Goal: Information Seeking & Learning: Compare options

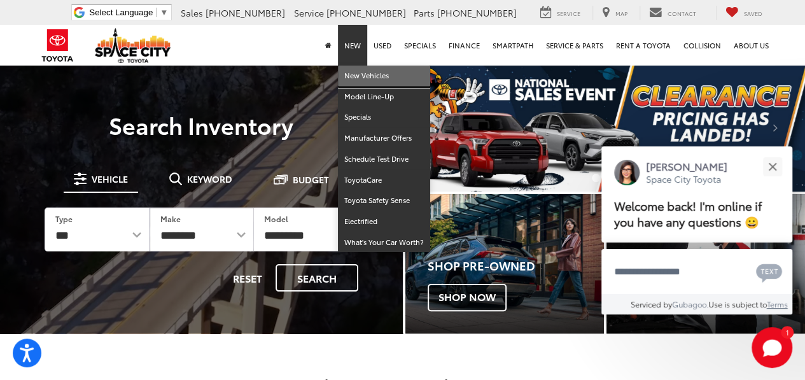
click at [361, 76] on link "New Vehicles" at bounding box center [384, 76] width 92 height 21
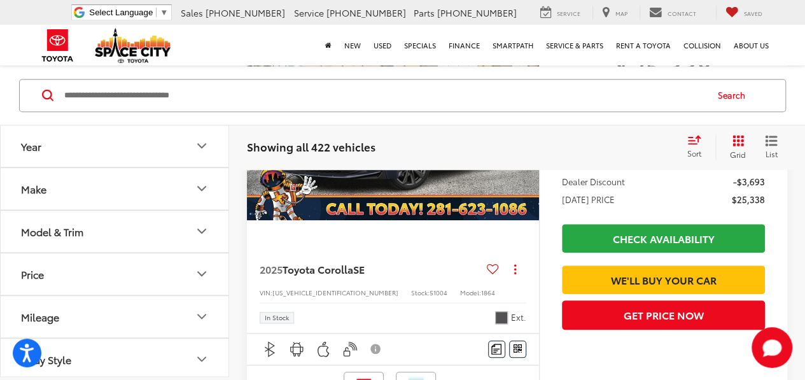
scroll to position [2916, 0]
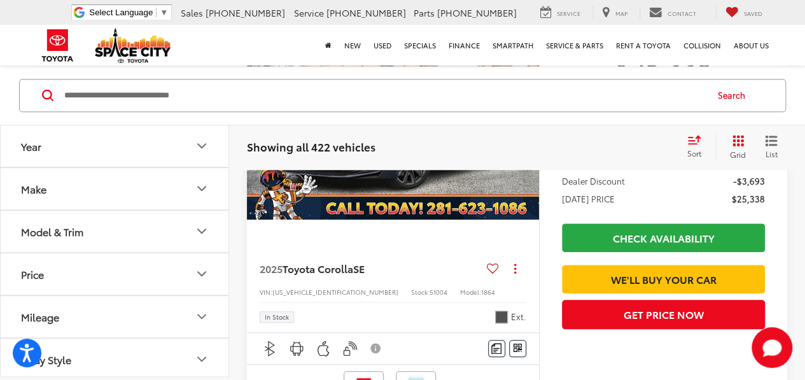
click at [186, 246] on button "Model & Trim" at bounding box center [115, 231] width 229 height 41
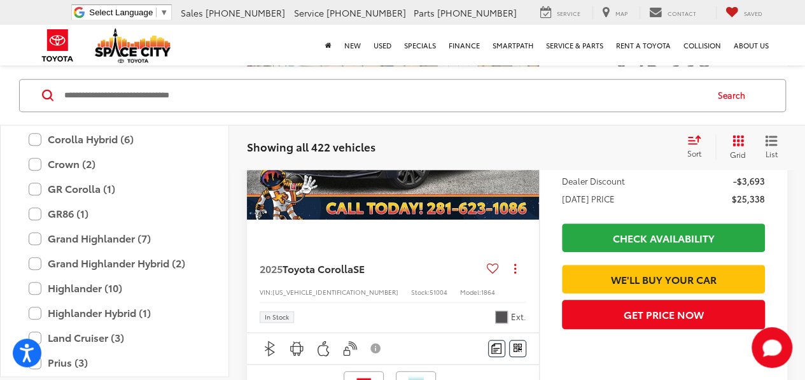
scroll to position [309, 0]
click at [144, 228] on label "Grand Highlander (7)" at bounding box center [115, 237] width 172 height 22
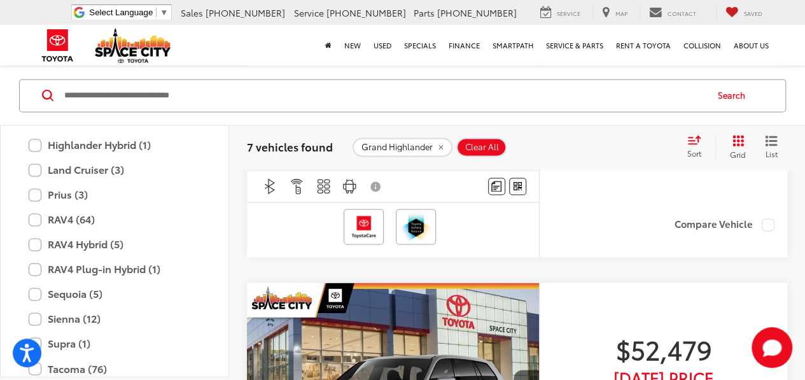
scroll to position [497, 0]
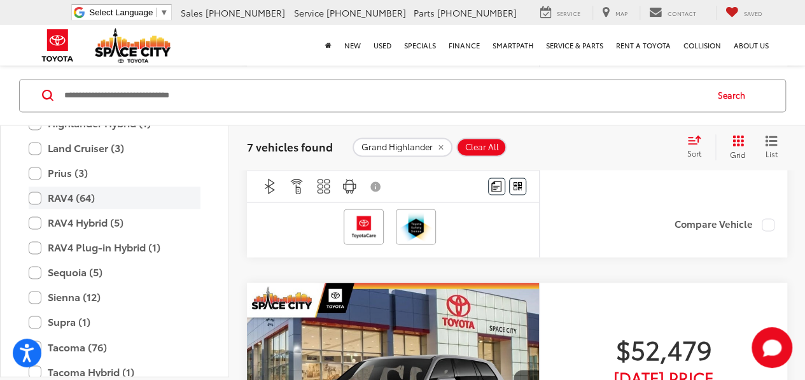
click at [81, 198] on label "RAV4 (64)" at bounding box center [115, 197] width 172 height 22
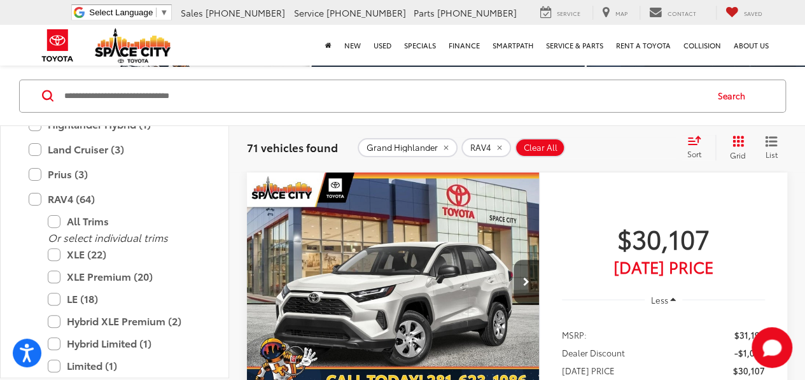
scroll to position [149, 0]
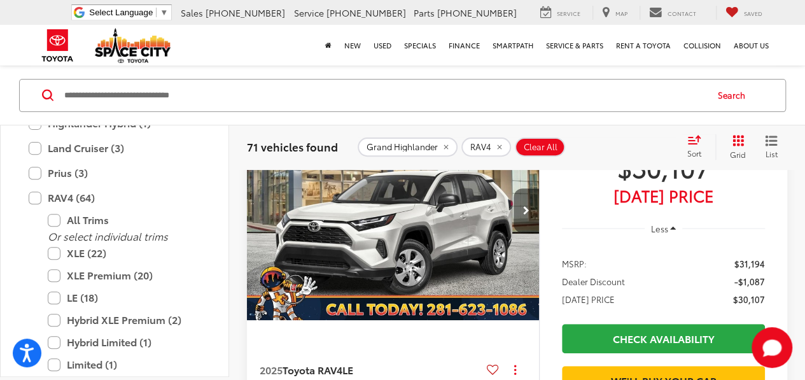
click at [529, 204] on button "Next image" at bounding box center [525, 210] width 25 height 45
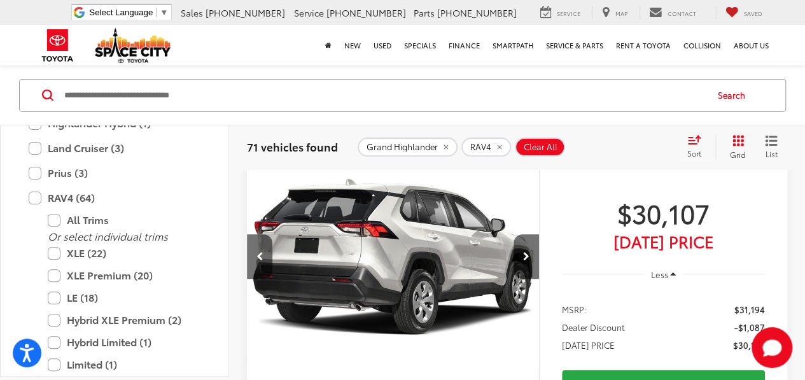
scroll to position [104, 0]
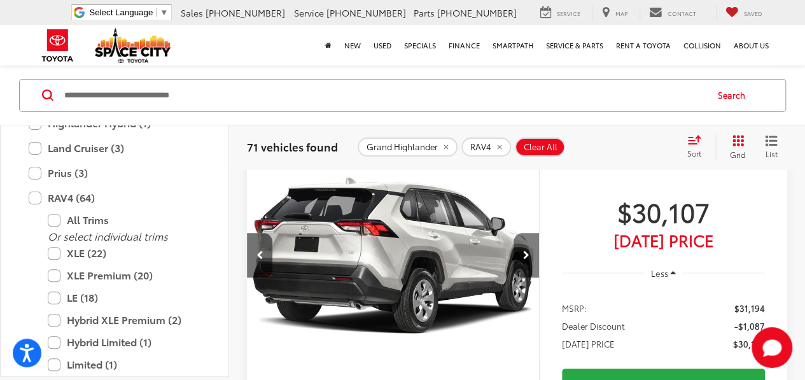
click at [527, 251] on icon "Next image" at bounding box center [526, 255] width 6 height 9
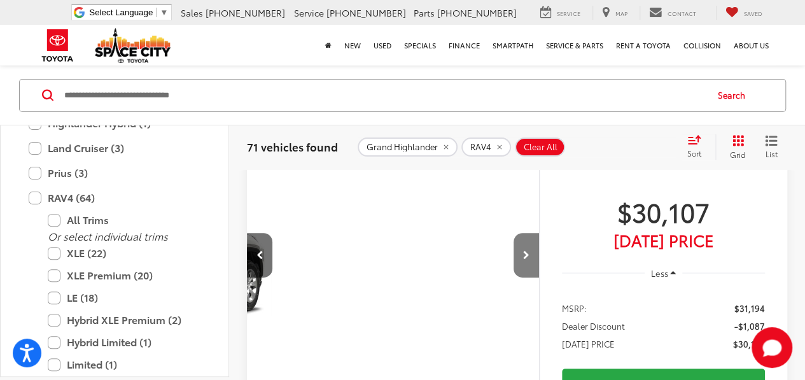
scroll to position [0, 587]
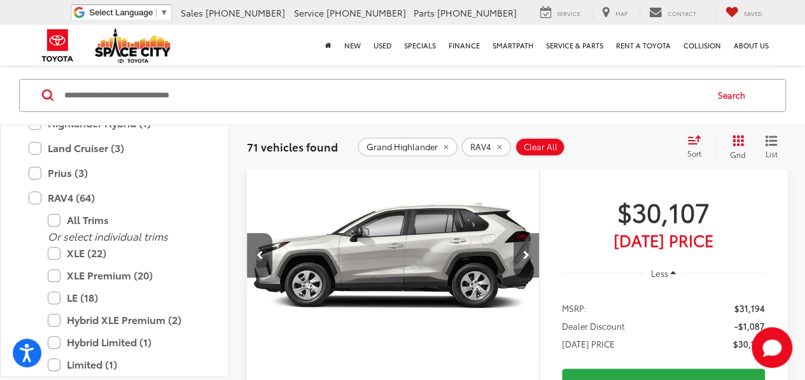
click at [527, 251] on icon "Next image" at bounding box center [526, 255] width 6 height 9
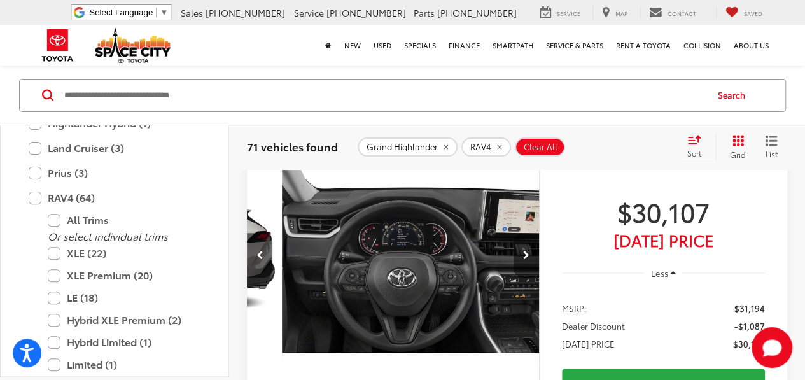
scroll to position [0, 881]
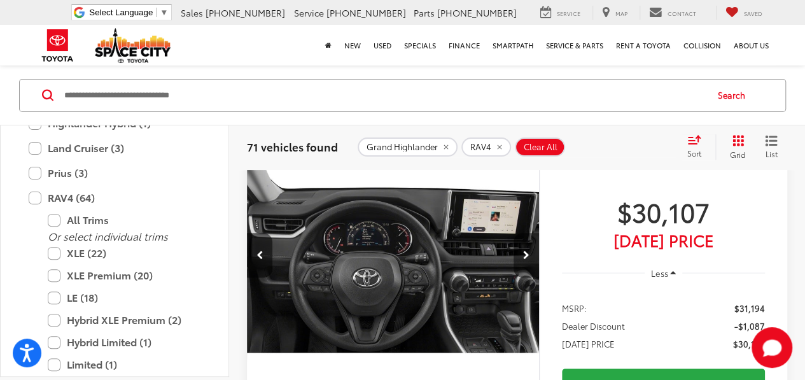
click at [525, 261] on button "Next image" at bounding box center [525, 255] width 25 height 45
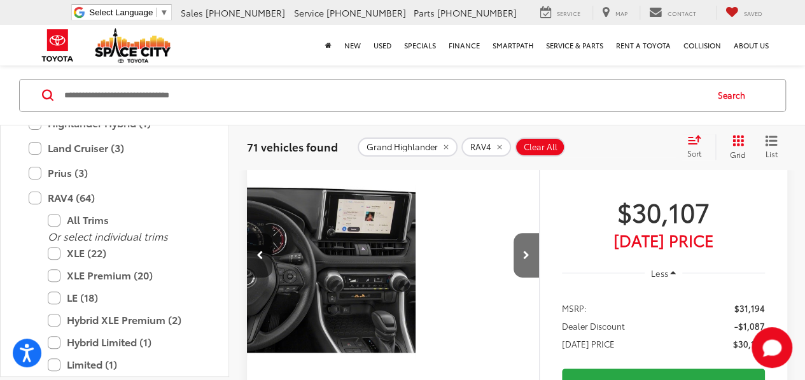
scroll to position [0, 1175]
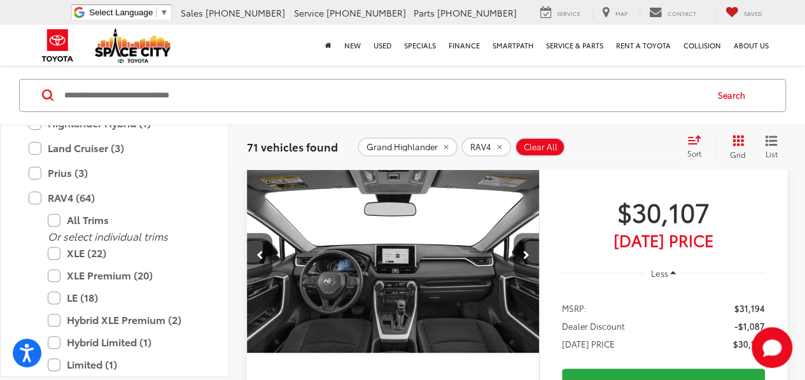
click at [527, 251] on icon "Next image" at bounding box center [526, 255] width 6 height 9
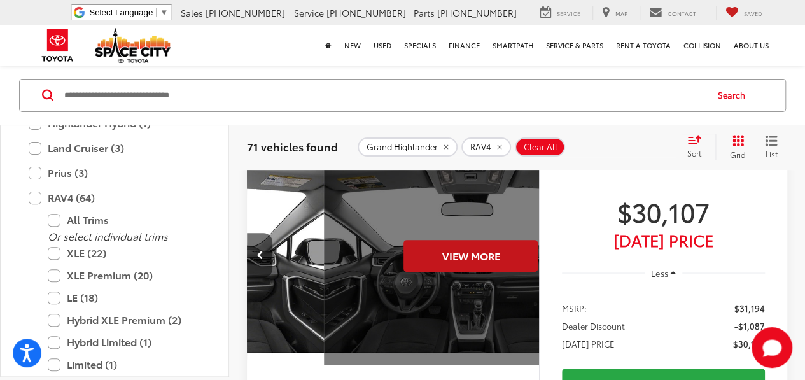
scroll to position [0, 1468]
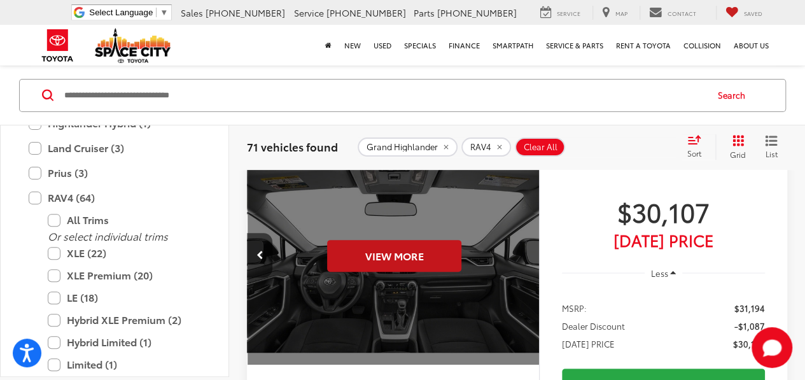
click at [527, 251] on div "View More" at bounding box center [394, 256] width 294 height 220
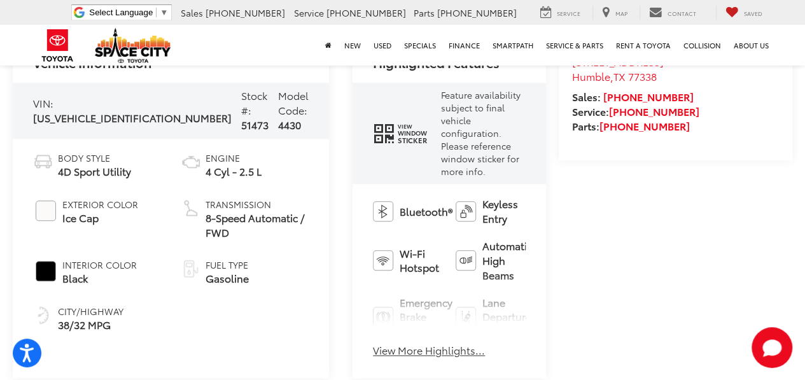
scroll to position [553, 0]
drag, startPoint x: 350, startPoint y: 305, endPoint x: 307, endPoint y: 240, distance: 78.0
click at [373, 343] on button "View More Highlights..." at bounding box center [429, 350] width 112 height 15
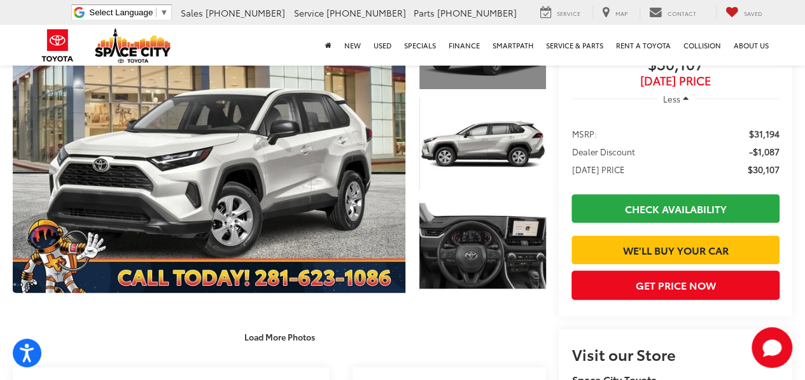
scroll to position [225, 0]
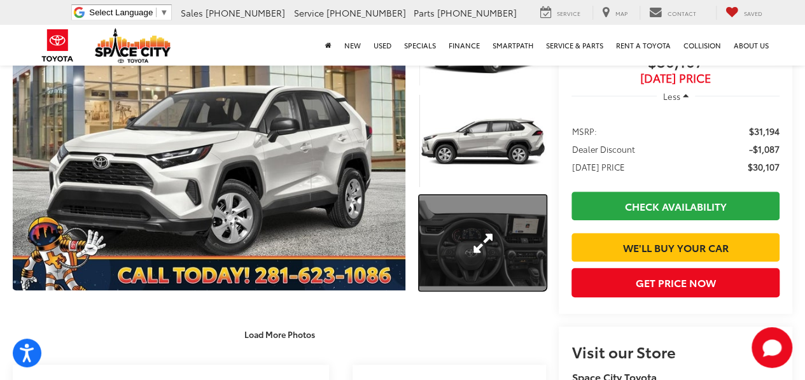
click at [480, 245] on link "Expand Photo 3" at bounding box center [482, 242] width 127 height 95
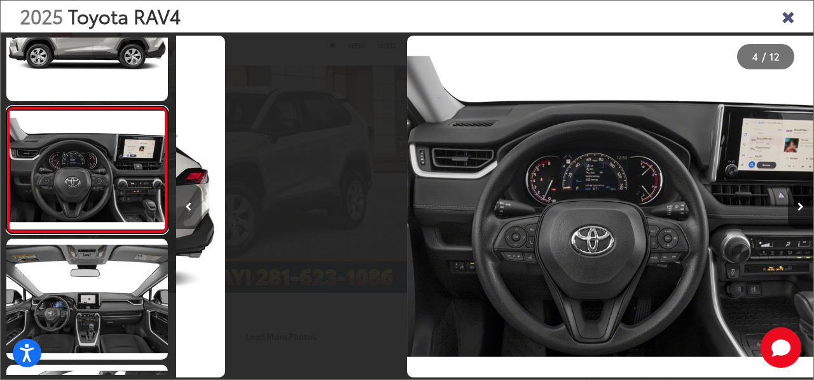
scroll to position [0, 1913]
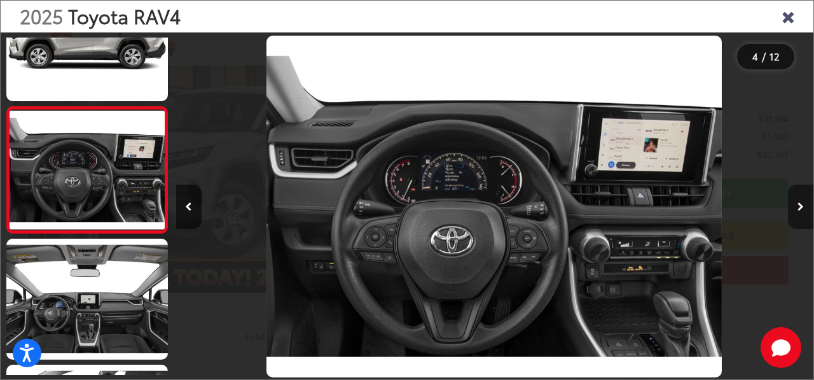
click at [804, 213] on button "Next image" at bounding box center [800, 206] width 25 height 45
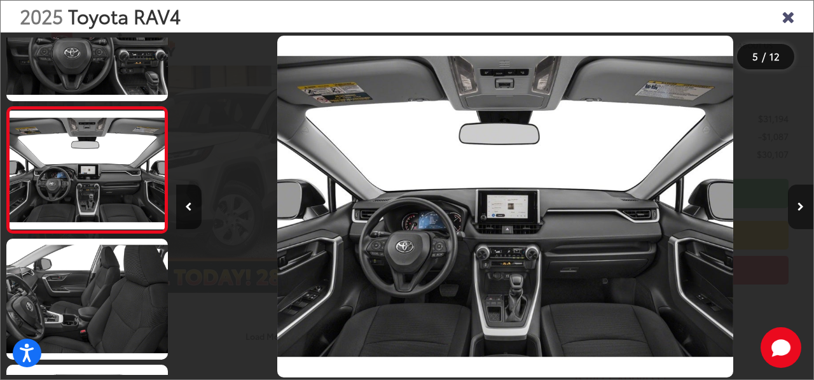
scroll to position [0, 2552]
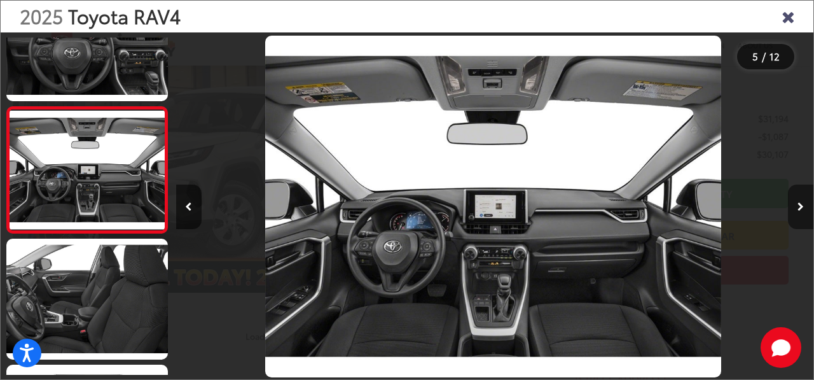
click at [804, 213] on button "Next image" at bounding box center [800, 206] width 25 height 45
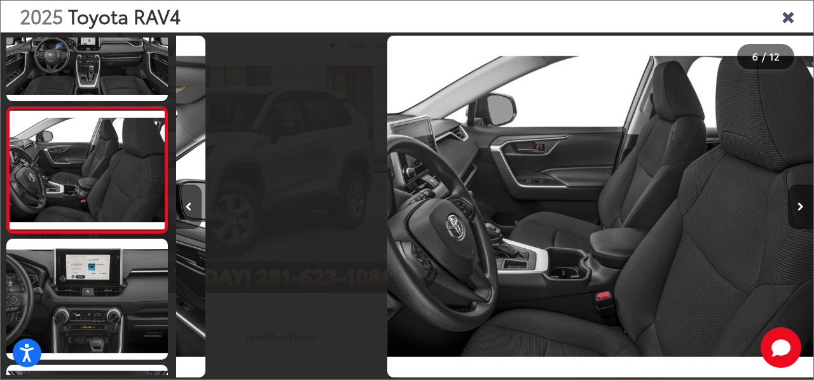
scroll to position [0, 3189]
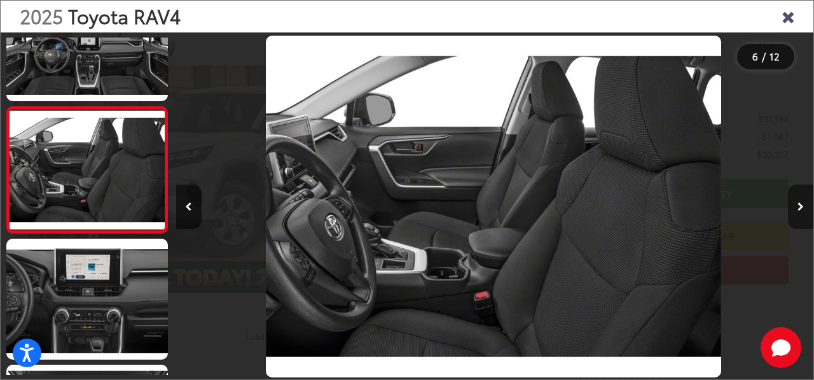
click at [804, 213] on button "Next image" at bounding box center [800, 206] width 25 height 45
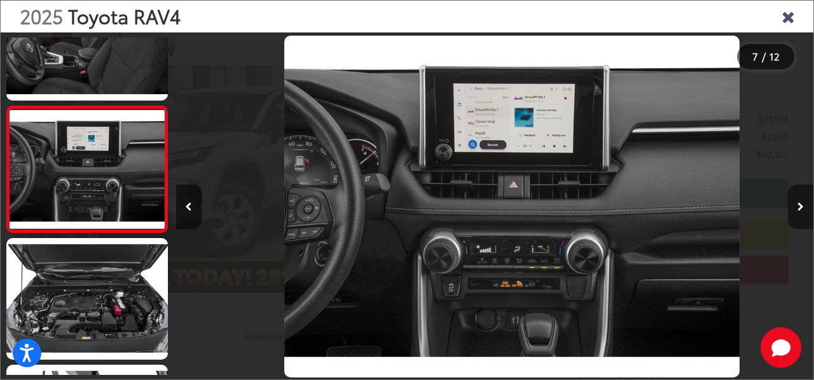
scroll to position [0, 3827]
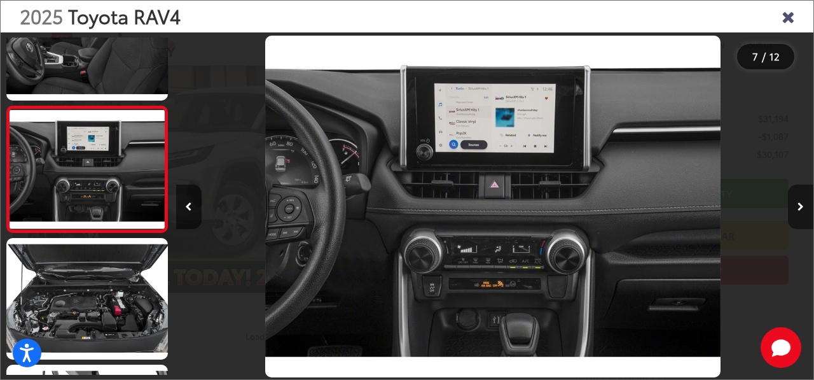
click at [804, 213] on button "Next image" at bounding box center [800, 206] width 25 height 45
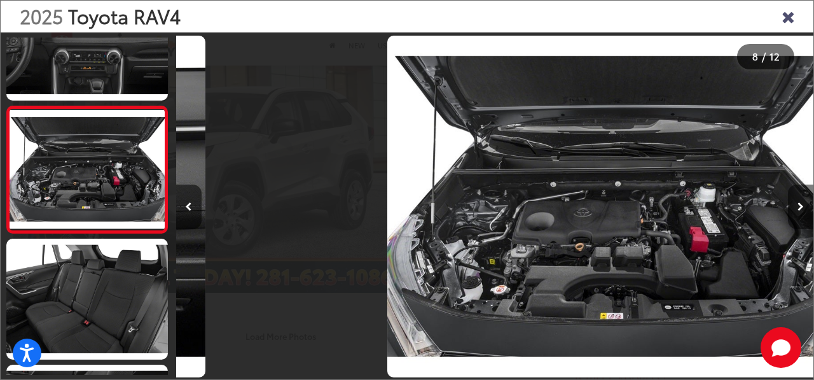
scroll to position [0, 4465]
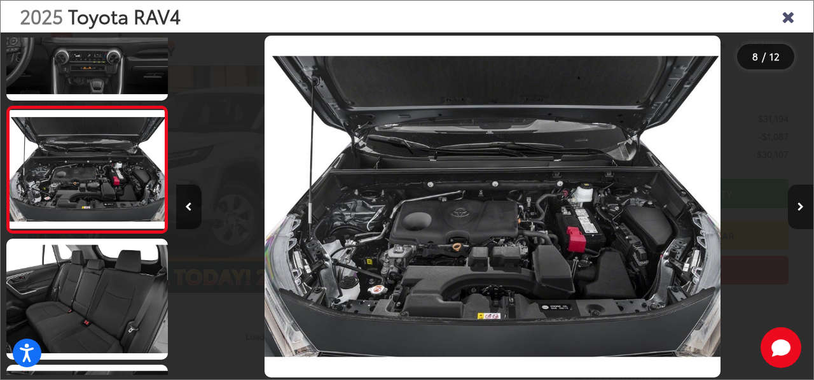
click at [804, 213] on button "Next image" at bounding box center [800, 206] width 25 height 45
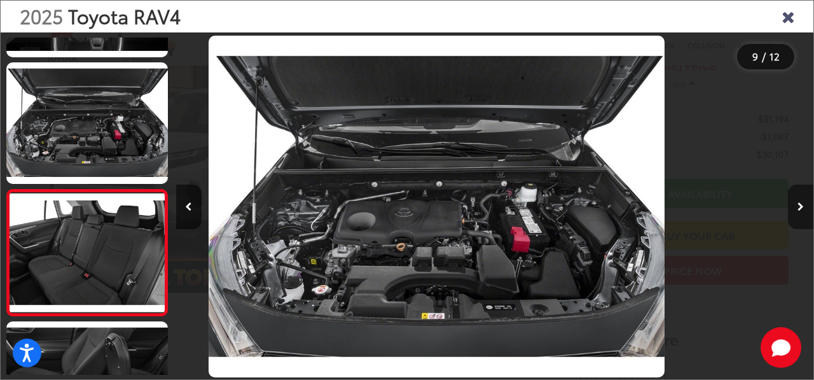
scroll to position [0, 0]
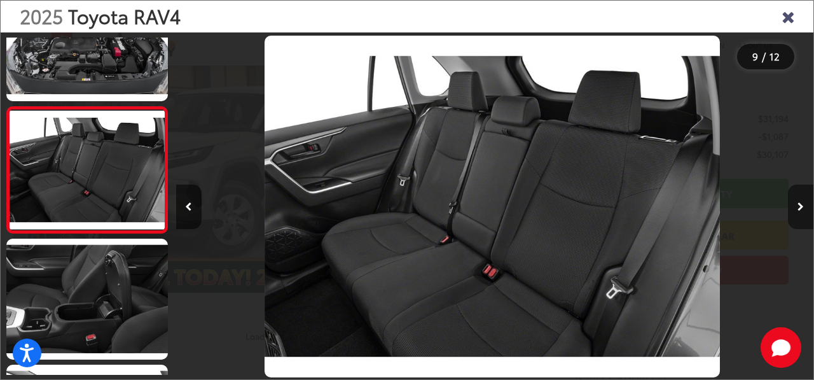
click at [804, 213] on button "Next image" at bounding box center [800, 206] width 25 height 45
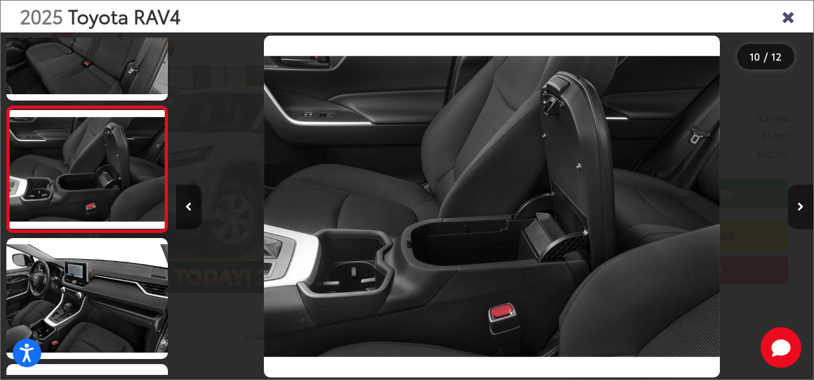
click at [804, 215] on button "Next image" at bounding box center [800, 206] width 25 height 45
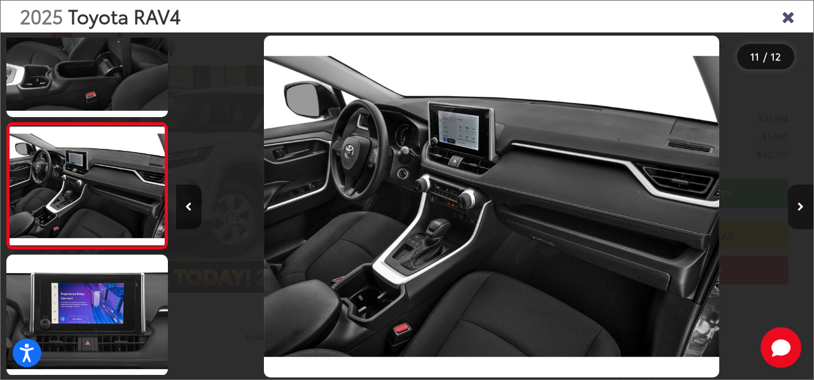
click at [804, 215] on button "Next image" at bounding box center [800, 206] width 25 height 45
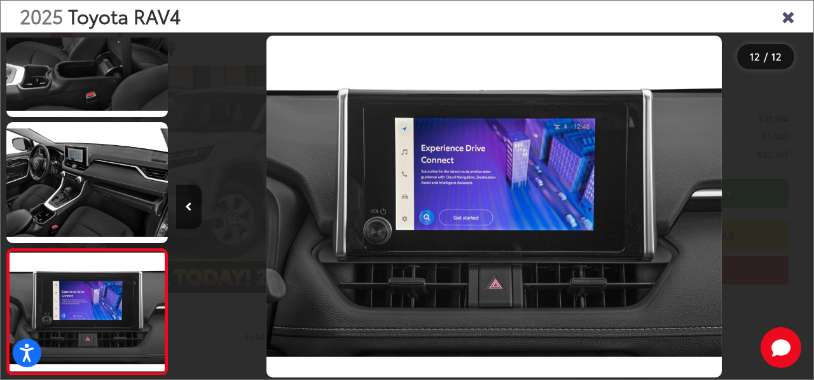
click at [804, 215] on div at bounding box center [734, 206] width 160 height 348
click at [790, 19] on icon "Close gallery" at bounding box center [788, 16] width 13 height 17
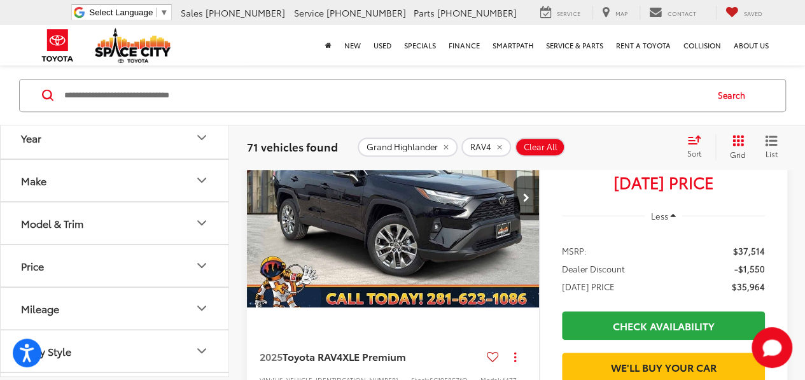
scroll to position [5088, 0]
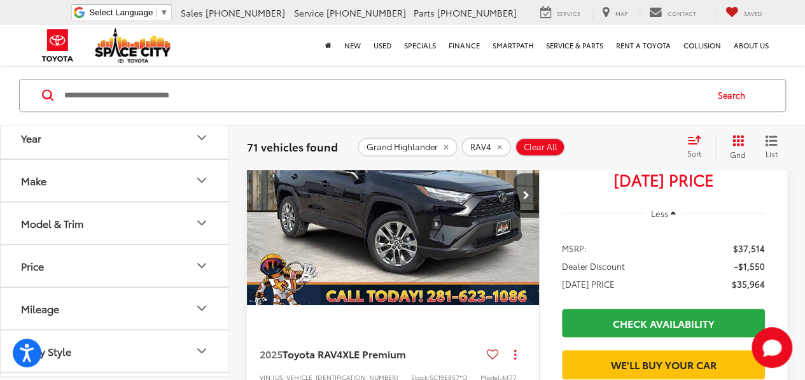
click at [55, 182] on button "Make" at bounding box center [115, 180] width 229 height 41
click at [57, 154] on button "Year" at bounding box center [115, 137] width 229 height 41
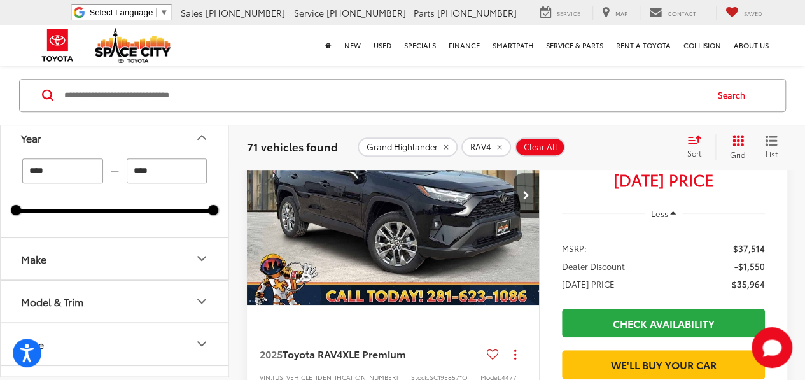
click at [169, 163] on input "****" at bounding box center [167, 170] width 81 height 25
click at [86, 167] on input "****" at bounding box center [62, 170] width 81 height 25
drag, startPoint x: 217, startPoint y: 211, endPoint x: 189, endPoint y: 217, distance: 28.7
click at [189, 217] on div "**** — **** 2025 2025" at bounding box center [115, 197] width 228 height 78
drag, startPoint x: 13, startPoint y: 209, endPoint x: 50, endPoint y: 211, distance: 36.9
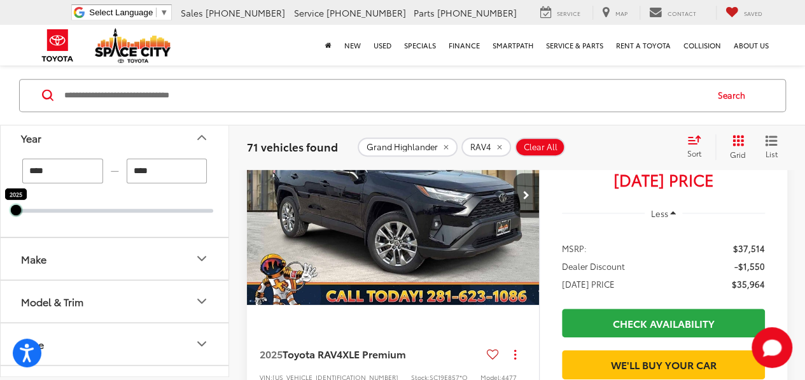
click at [50, 211] on div "2025 2025" at bounding box center [114, 211] width 197 height 4
click at [54, 211] on div at bounding box center [114, 211] width 197 height 4
click at [55, 211] on div at bounding box center [114, 211] width 197 height 4
click at [51, 179] on input "****" at bounding box center [62, 170] width 81 height 25
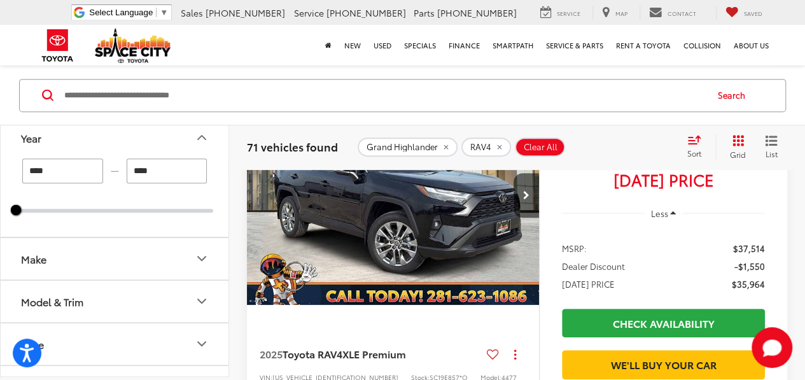
click at [85, 204] on div "**** — **** 2025 2025" at bounding box center [114, 185] width 197 height 54
drag, startPoint x: 15, startPoint y: 206, endPoint x: 155, endPoint y: 203, distance: 140.0
click at [155, 203] on div "**** — **** 2025 2025" at bounding box center [114, 185] width 197 height 54
drag, startPoint x: 13, startPoint y: 207, endPoint x: 0, endPoint y: 209, distance: 13.0
click at [0, 209] on div "Year **** — **** 2025 2025 Make Model & Trim Price ****** — ****** 30000 61000 …" at bounding box center [114, 251] width 229 height 252
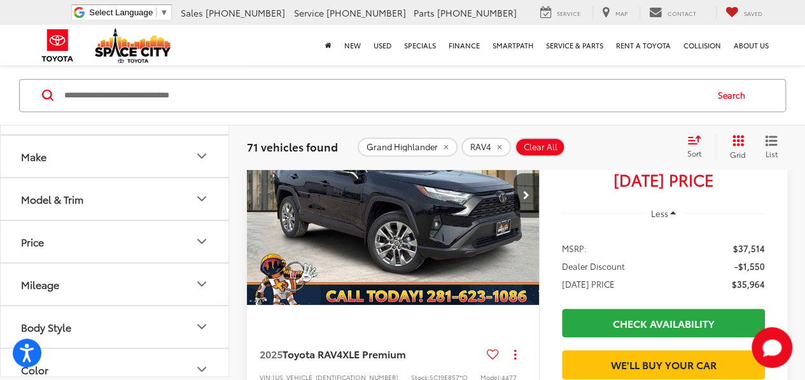
scroll to position [109, 0]
click at [75, 195] on div "Model & Trim" at bounding box center [52, 200] width 62 height 12
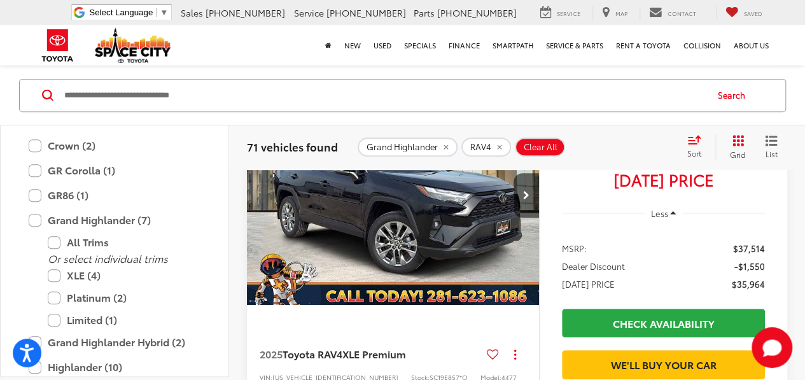
scroll to position [445, 0]
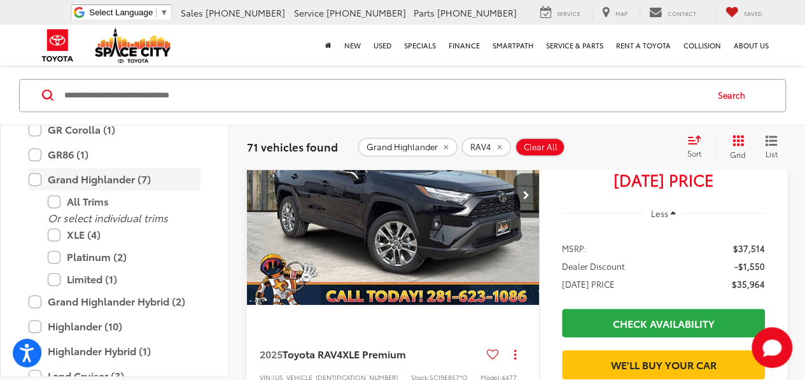
click at [32, 177] on label "Grand Highlander (7)" at bounding box center [115, 179] width 172 height 22
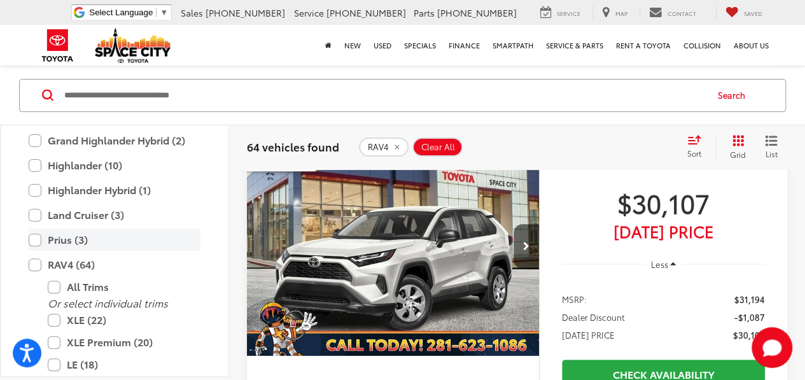
scroll to position [519, 0]
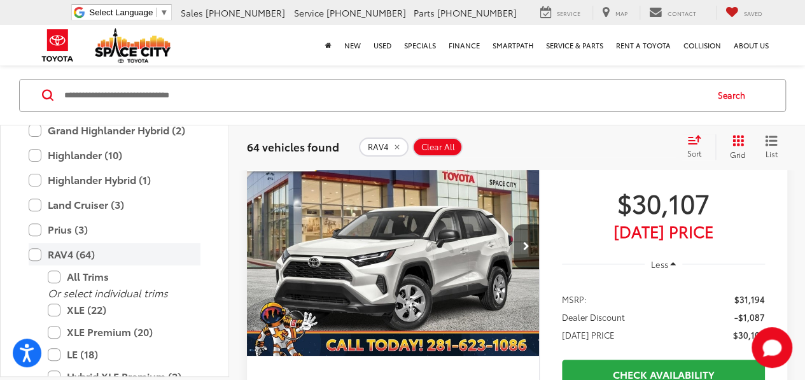
click at [41, 258] on label "RAV4 (64)" at bounding box center [115, 254] width 172 height 22
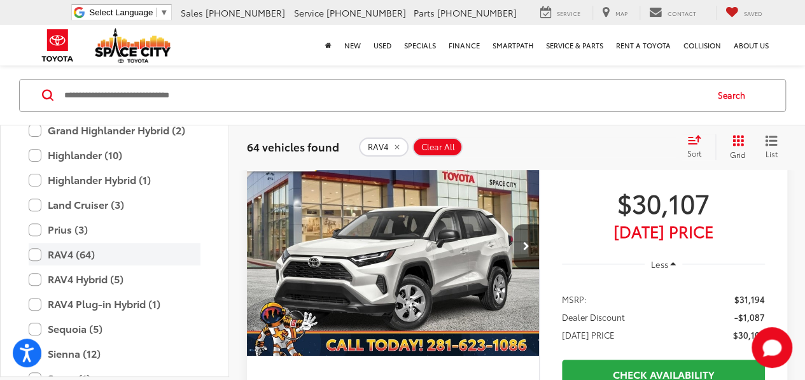
type input "****"
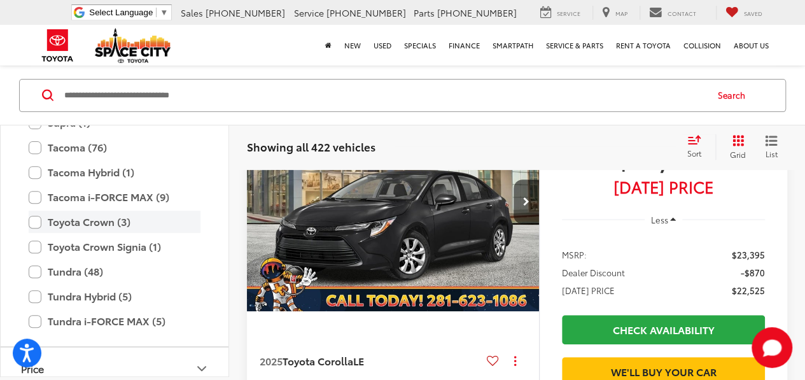
scroll to position [778, 0]
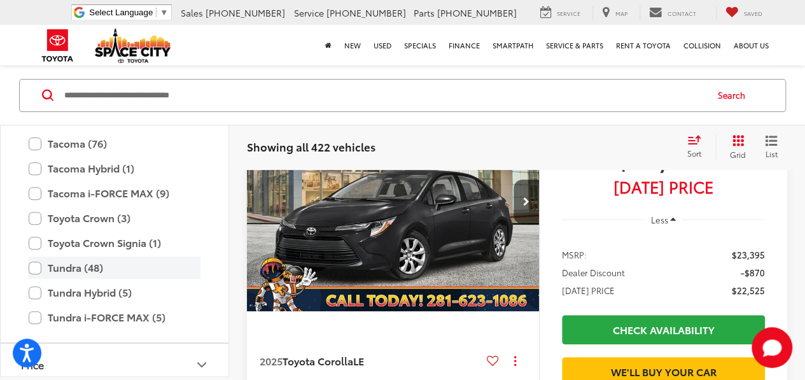
click at [36, 266] on label "Tundra (48)" at bounding box center [115, 267] width 172 height 22
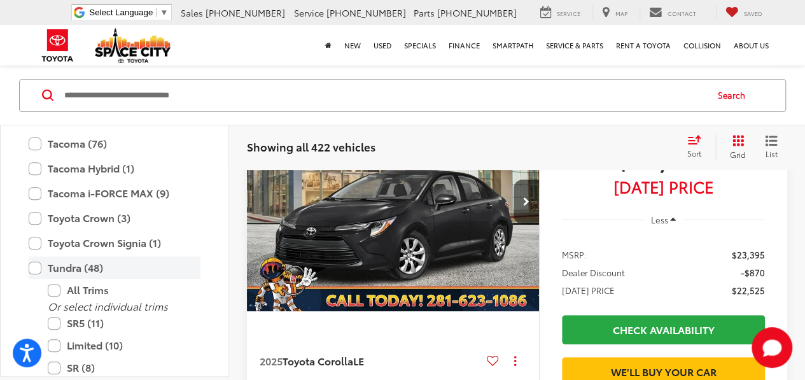
scroll to position [78, 0]
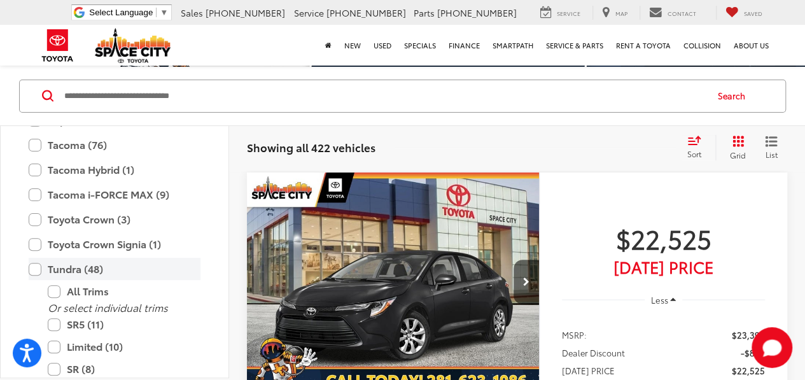
type input "****"
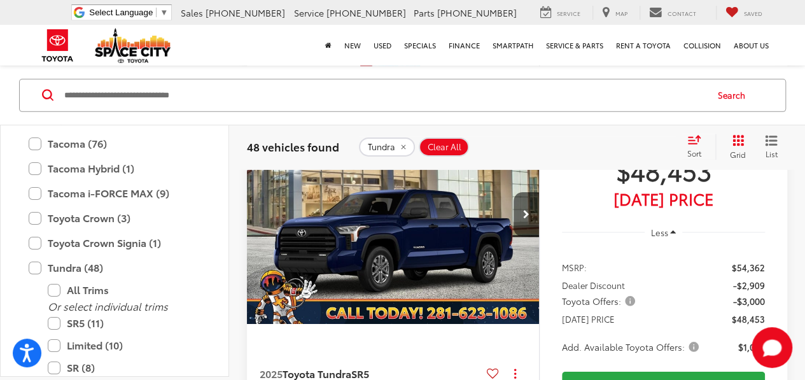
scroll to position [1998, 0]
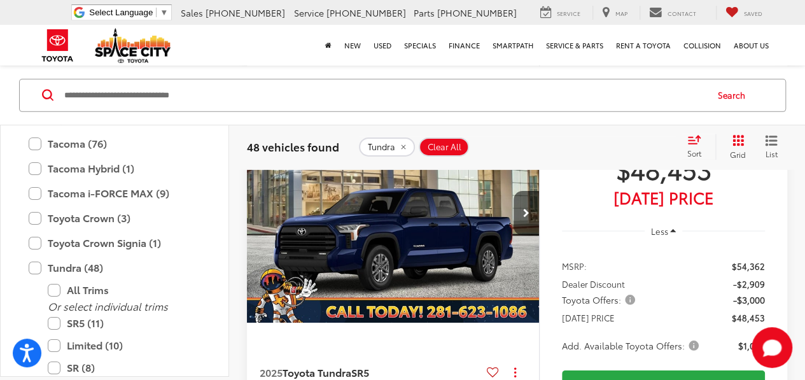
click at [393, 292] on img "2025 Toyota Tundra SR5 0" at bounding box center [393, 213] width 294 height 220
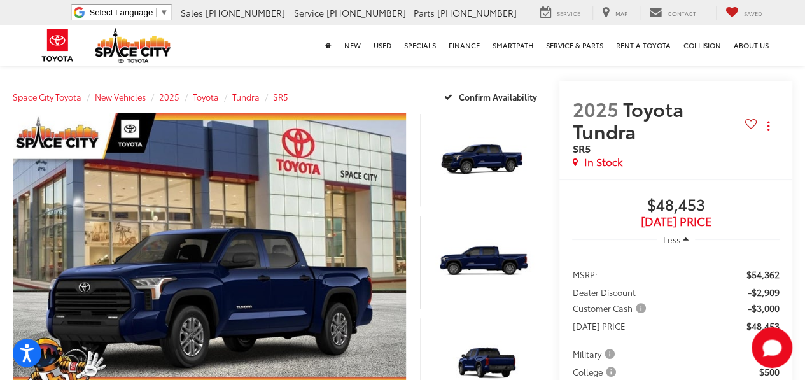
scroll to position [156, 0]
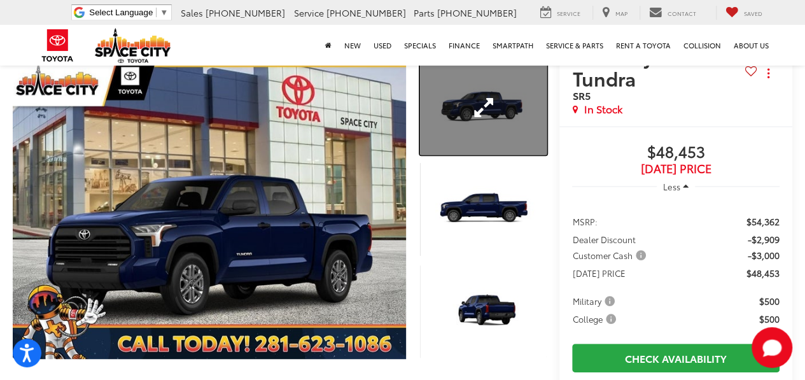
click at [483, 125] on link "Expand Photo 1" at bounding box center [483, 107] width 127 height 95
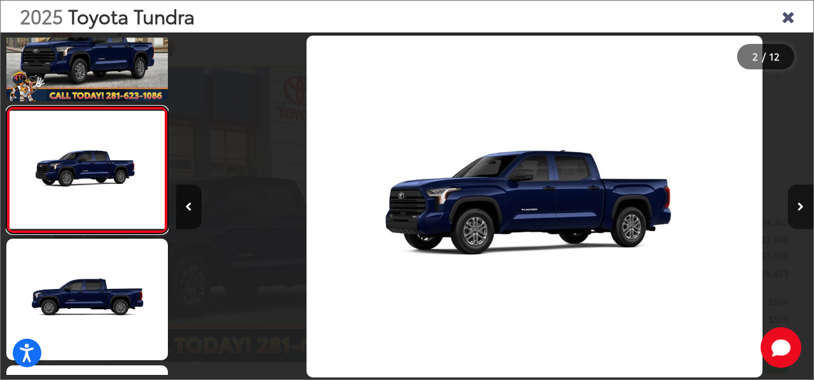
scroll to position [0, 637]
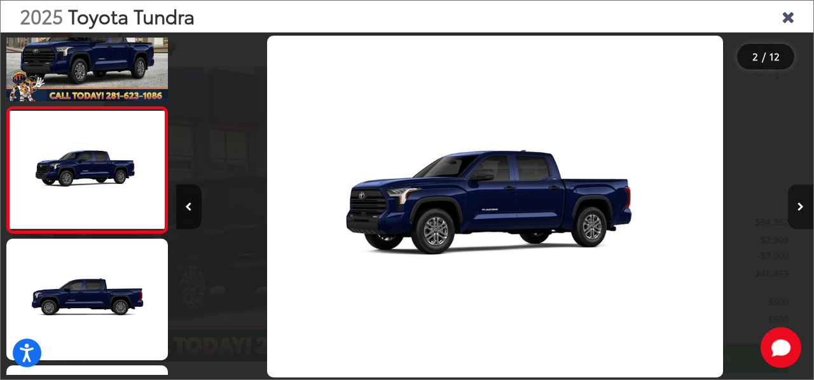
click at [804, 204] on icon "Next image" at bounding box center [801, 206] width 6 height 9
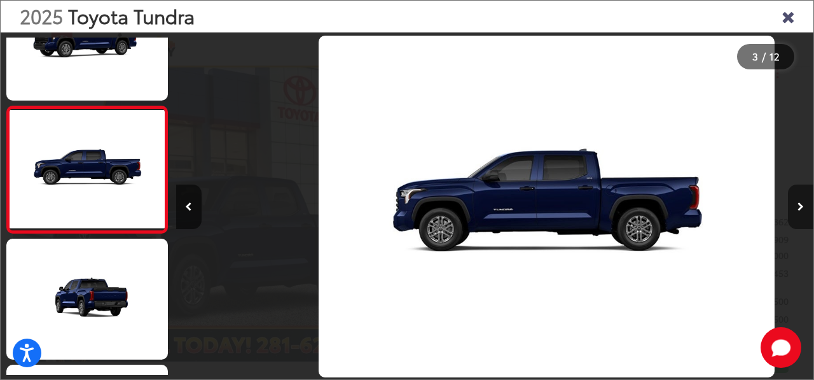
scroll to position [0, 1276]
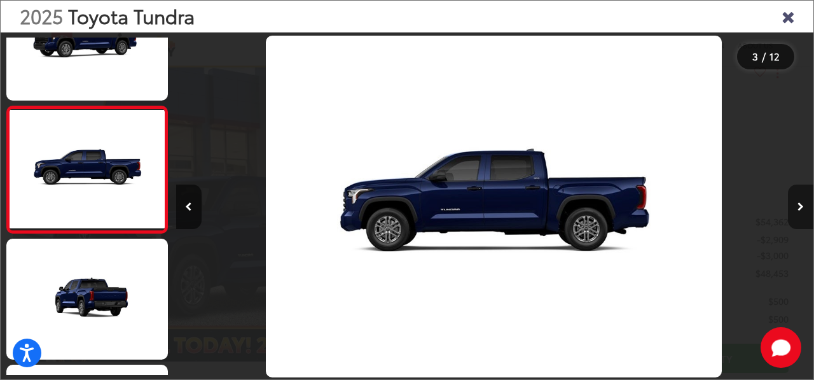
click at [804, 204] on icon "Next image" at bounding box center [801, 206] width 6 height 9
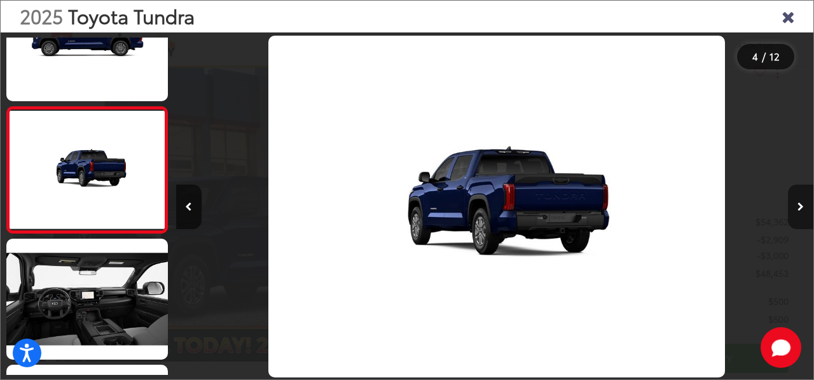
scroll to position [0, 1913]
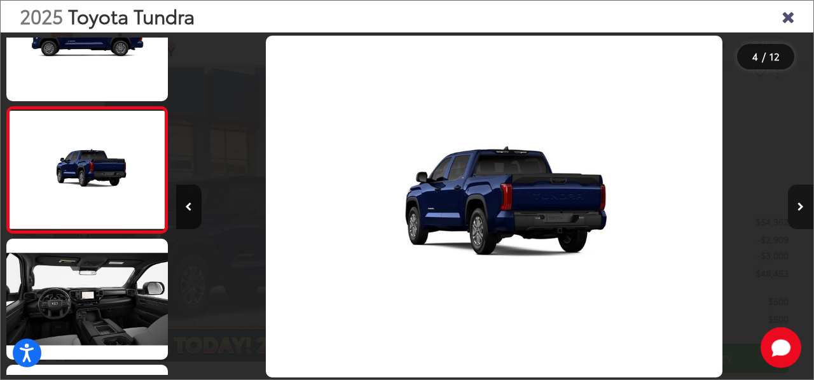
click at [804, 204] on icon "Next image" at bounding box center [801, 206] width 6 height 9
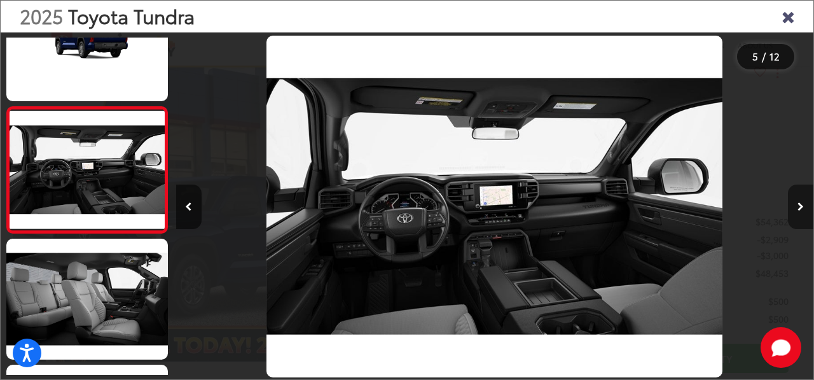
scroll to position [0, 2552]
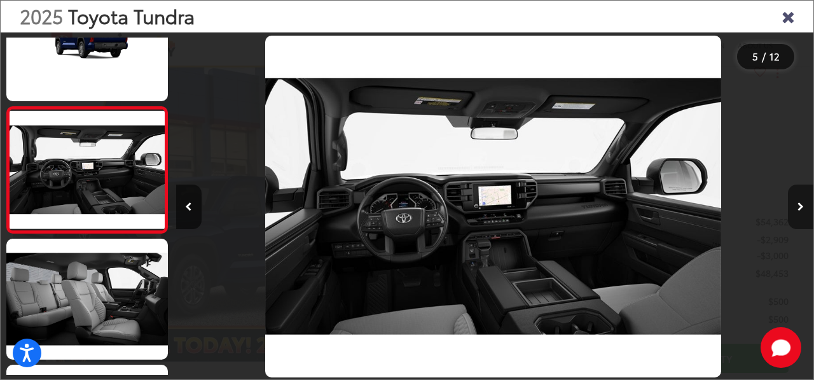
click at [804, 204] on icon "Next image" at bounding box center [801, 206] width 6 height 9
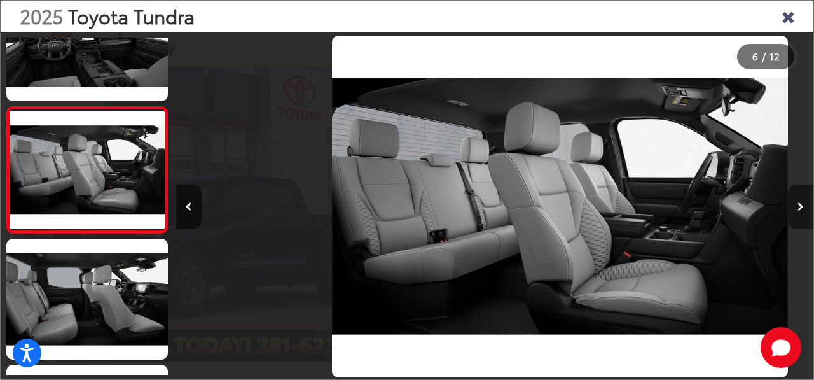
scroll to position [0, 3189]
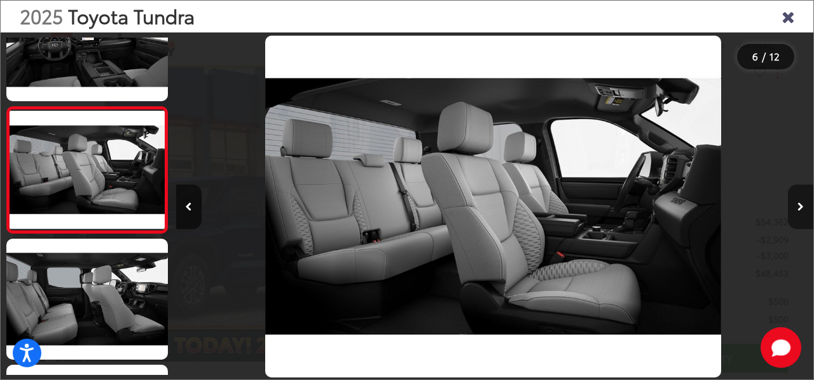
click at [804, 204] on icon "Next image" at bounding box center [801, 206] width 6 height 9
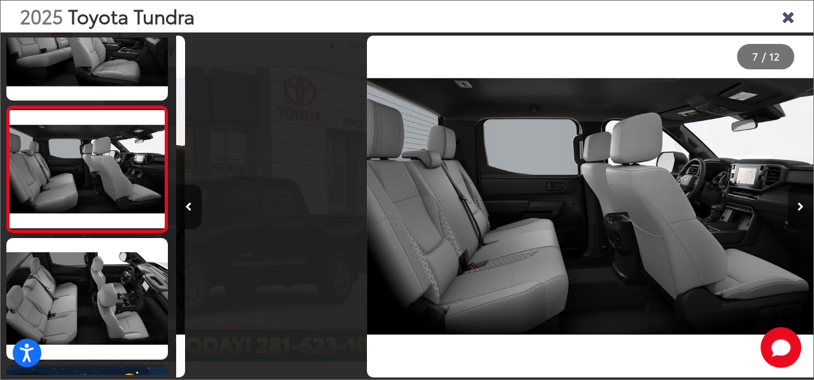
scroll to position [0, 0]
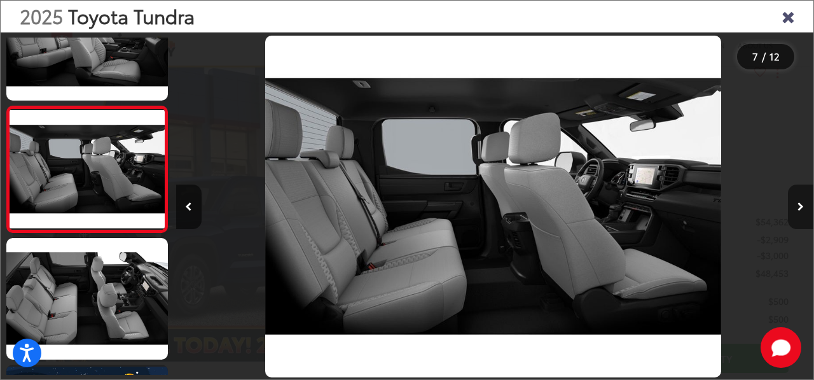
click at [804, 204] on icon "Next image" at bounding box center [801, 206] width 6 height 9
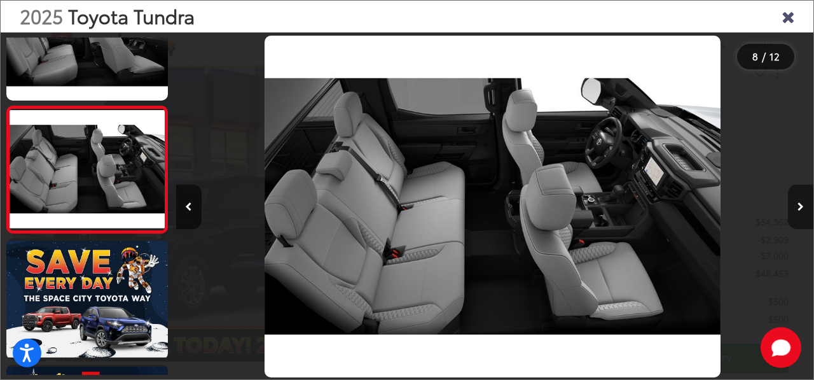
click at [794, 204] on button "Next image" at bounding box center [800, 206] width 25 height 45
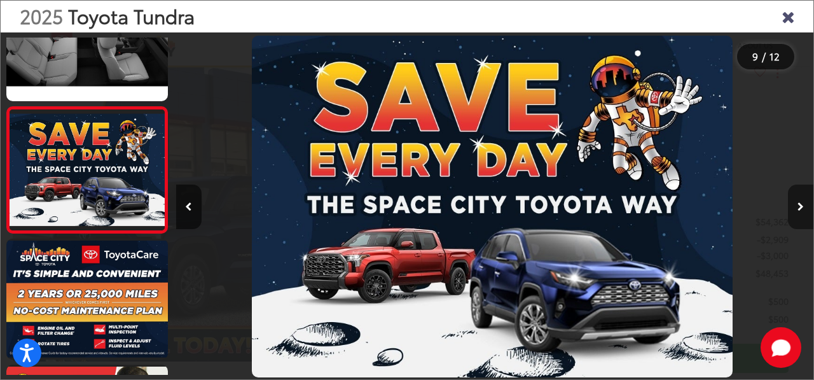
click at [794, 204] on button "Next image" at bounding box center [800, 206] width 25 height 45
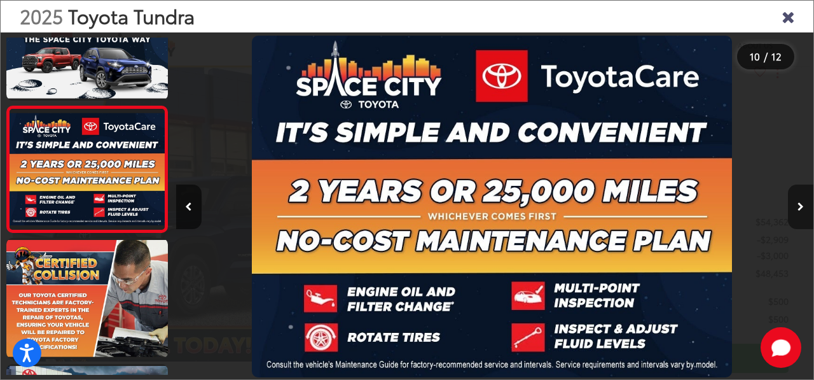
click at [794, 205] on button "Next image" at bounding box center [800, 206] width 25 height 45
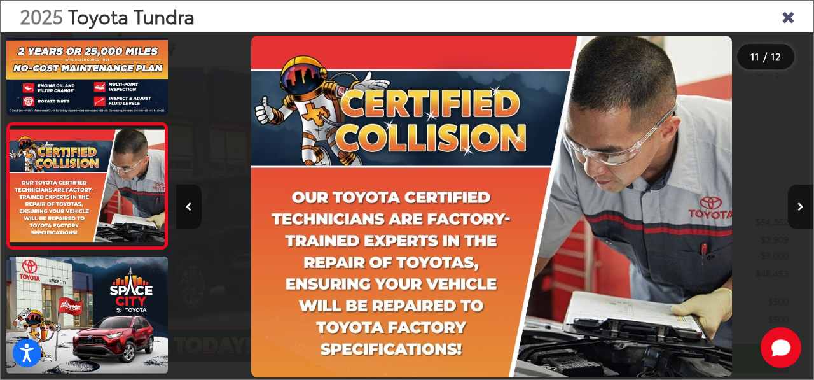
click at [188, 200] on button "Previous image" at bounding box center [188, 206] width 25 height 45
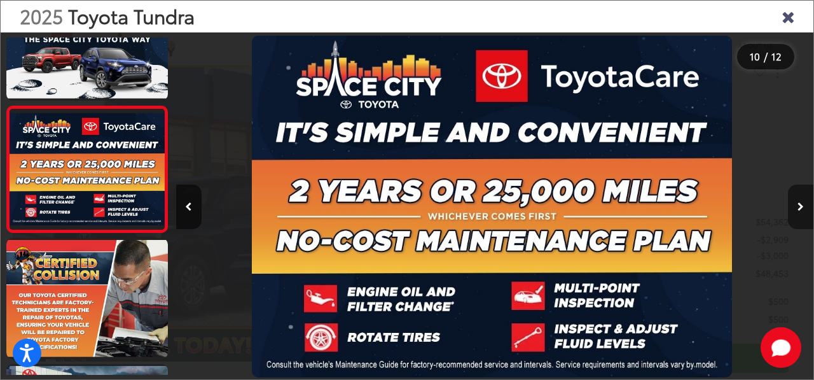
click at [790, 200] on button "Next image" at bounding box center [800, 206] width 25 height 45
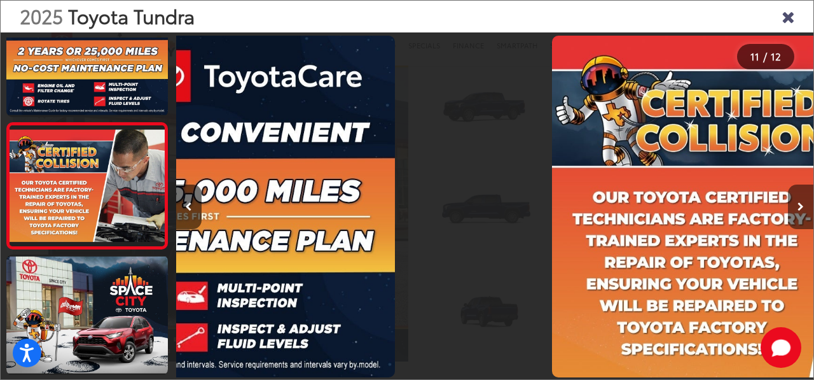
click at [794, 204] on button "Next image" at bounding box center [800, 206] width 25 height 45
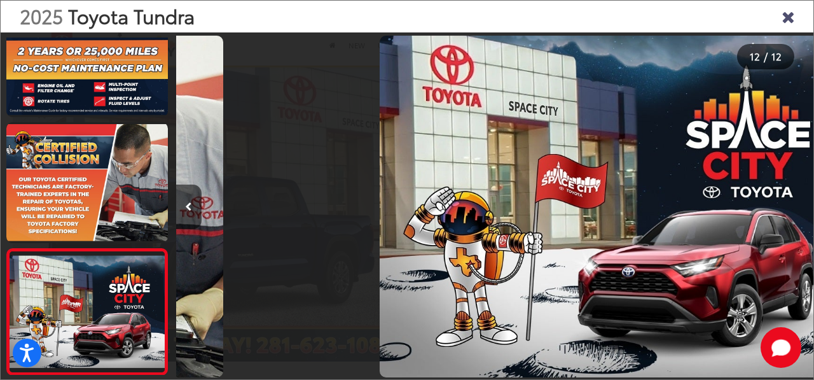
click at [794, 204] on div at bounding box center [734, 206] width 160 height 348
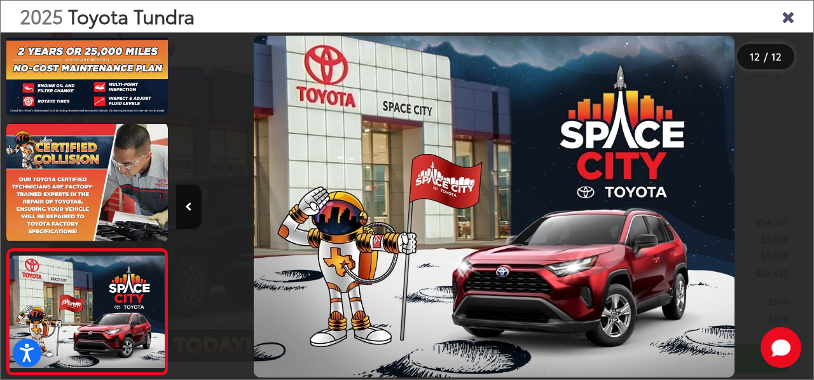
click at [794, 204] on div at bounding box center [734, 206] width 160 height 348
click at [791, 18] on icon "Close gallery" at bounding box center [788, 16] width 13 height 17
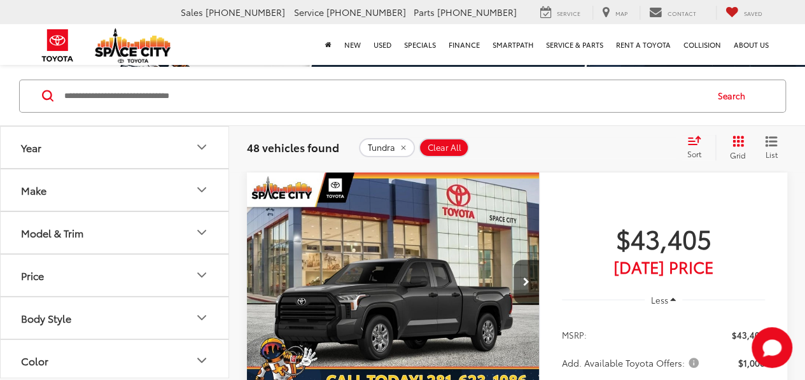
click at [135, 236] on button "Model & Trim" at bounding box center [115, 232] width 229 height 41
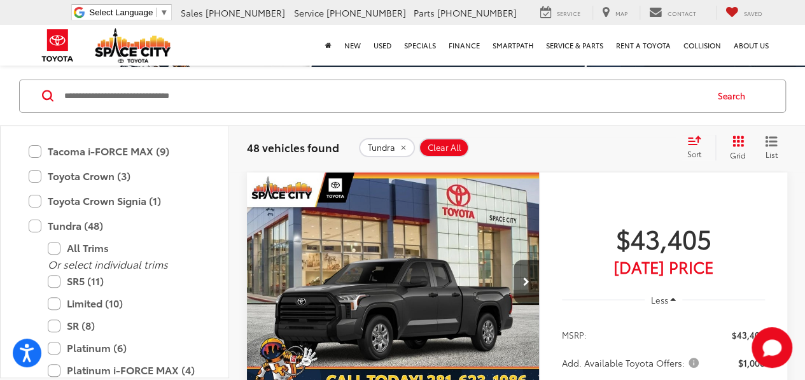
scroll to position [765, 0]
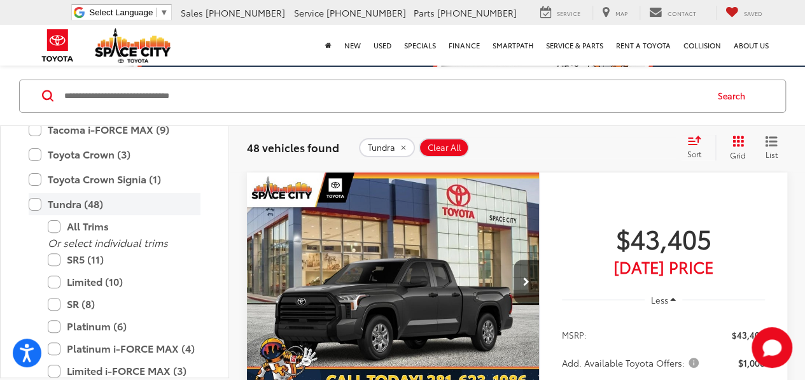
click at [32, 202] on label "Tundra (48)" at bounding box center [115, 204] width 172 height 22
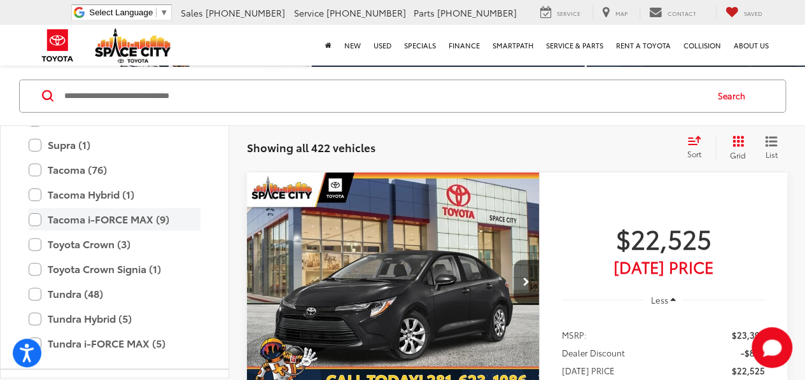
scroll to position [674, 0]
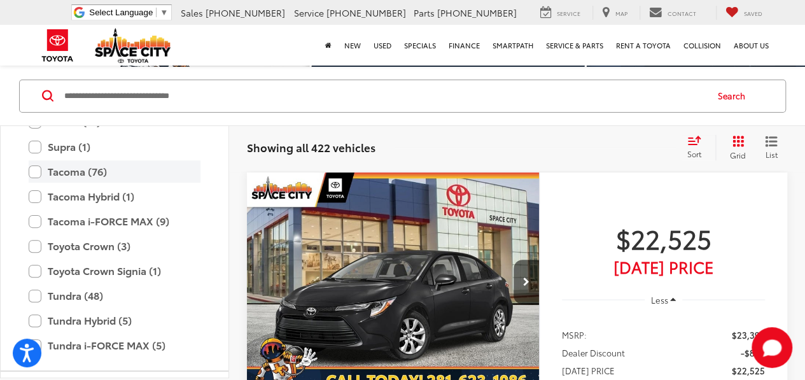
click at [41, 170] on label "Tacoma (76)" at bounding box center [115, 171] width 172 height 22
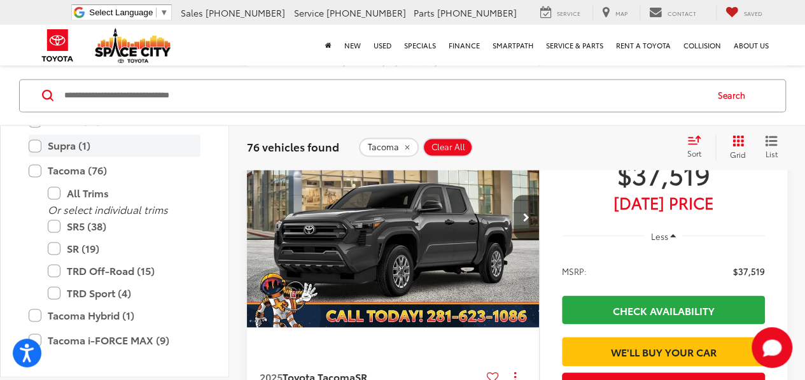
scroll to position [633, 0]
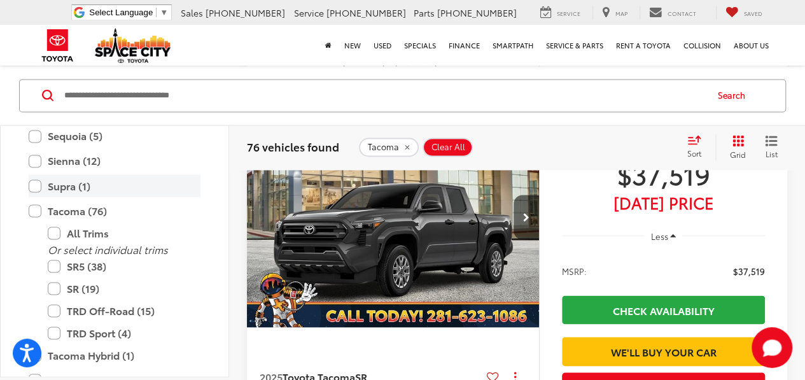
click at [38, 186] on label "Supra (1)" at bounding box center [115, 185] width 172 height 22
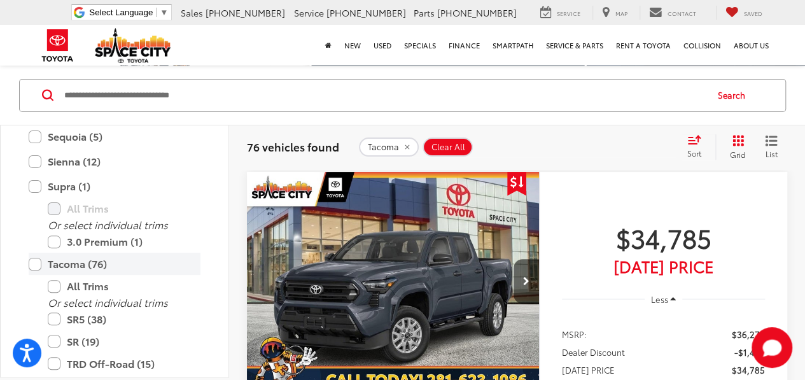
scroll to position [78, 0]
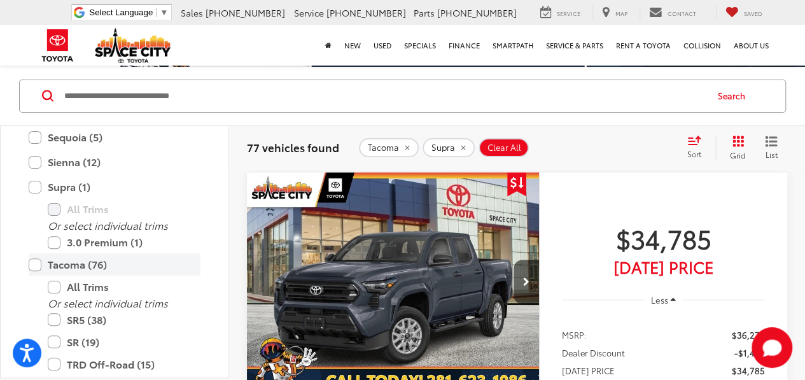
click at [34, 265] on label "Tacoma (76)" at bounding box center [115, 264] width 172 height 22
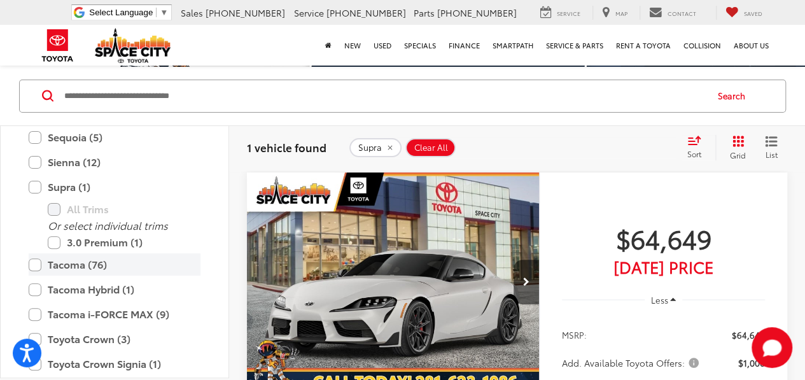
scroll to position [603, 0]
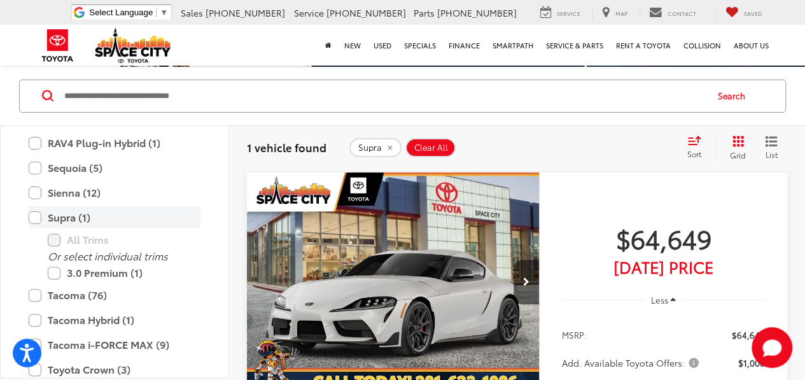
drag, startPoint x: 32, startPoint y: 217, endPoint x: 34, endPoint y: 210, distance: 7.3
click at [32, 217] on label "Supra (1)" at bounding box center [115, 217] width 172 height 22
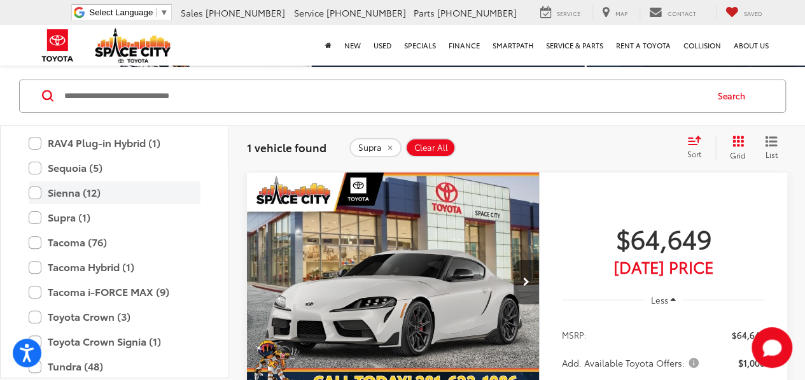
click at [37, 191] on label "Sienna (12)" at bounding box center [115, 192] width 172 height 22
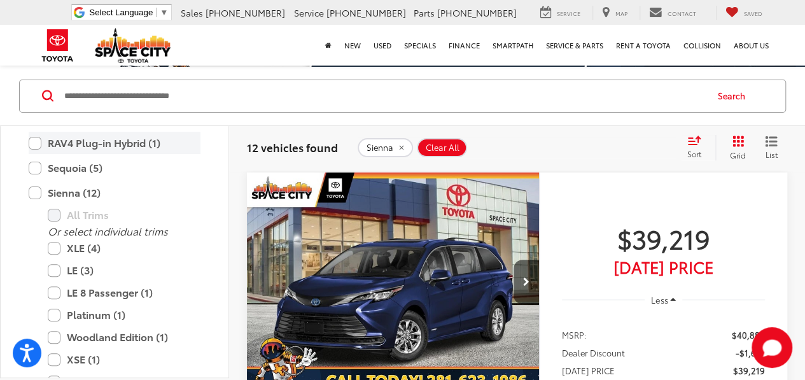
click at [38, 146] on label "RAV4 Plug-in Hybrid (1)" at bounding box center [115, 143] width 172 height 22
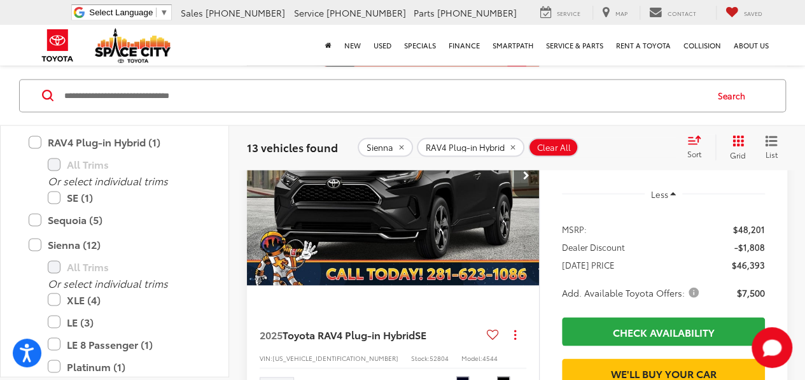
click at [361, 260] on img "2025 Toyota RAV4 Plug-in Hybrid SE 0" at bounding box center [393, 176] width 294 height 220
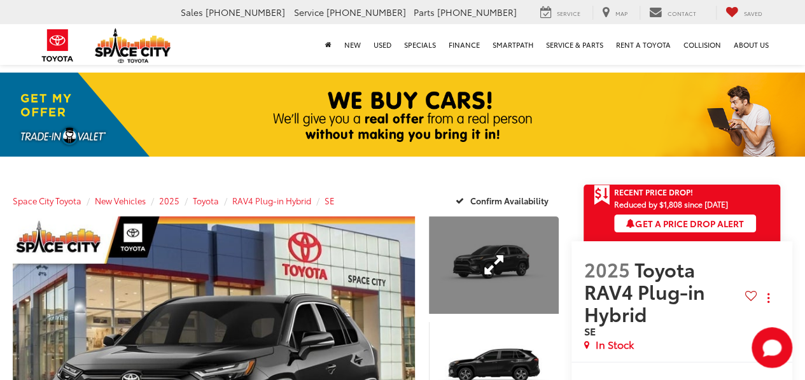
scroll to position [16, 0]
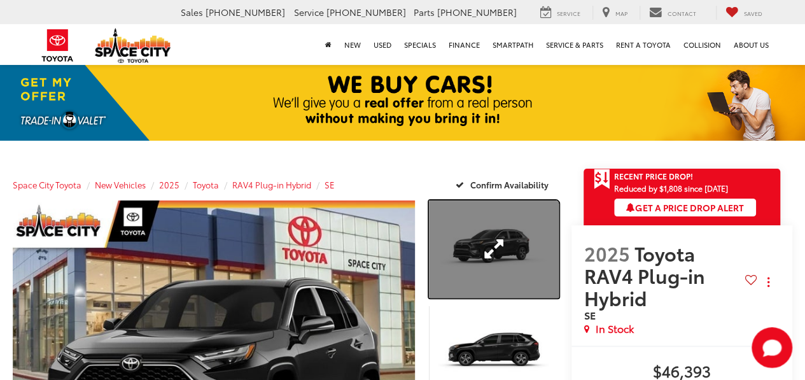
click at [477, 200] on link "Expand Photo 1" at bounding box center [494, 248] width 130 height 97
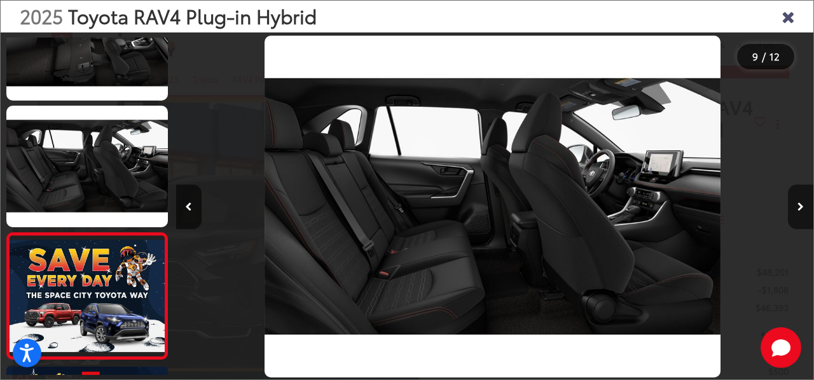
scroll to position [0, 0]
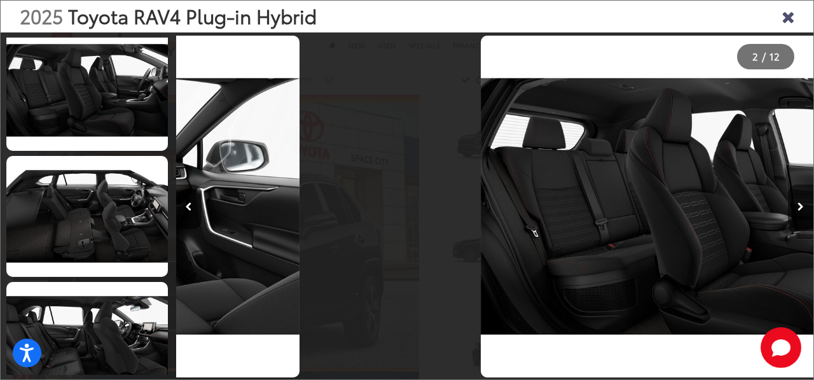
click at [789, 12] on icon "Close gallery" at bounding box center [788, 16] width 13 height 17
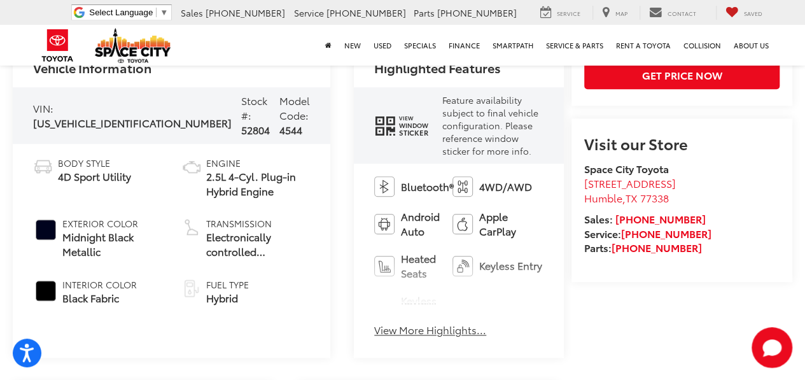
click at [207, 305] on div "Fuel Type Hybrid" at bounding box center [227, 291] width 43 height 27
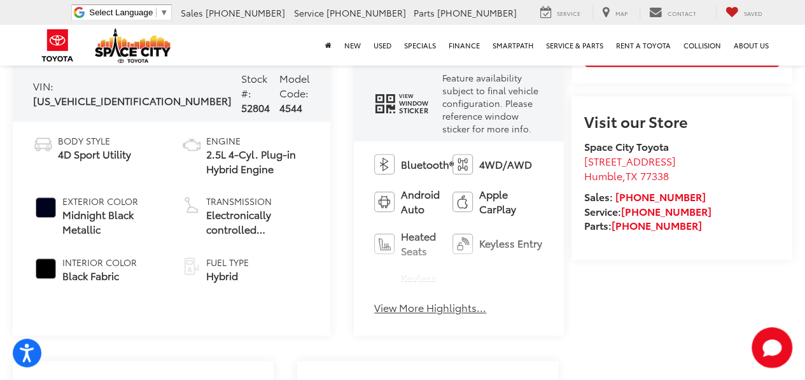
click at [374, 300] on button "View More Highlights..." at bounding box center [430, 307] width 112 height 15
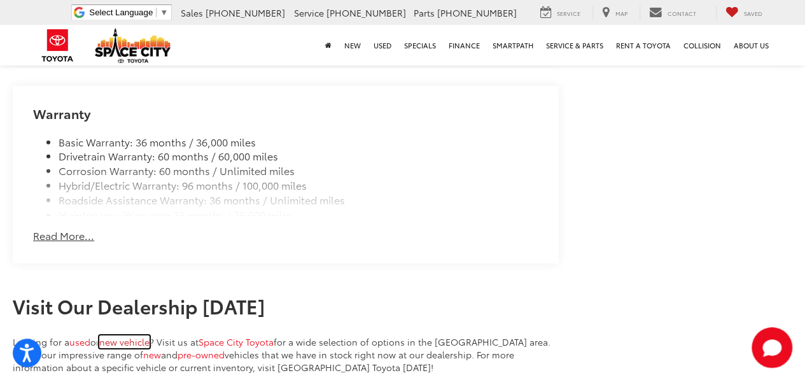
click at [131, 335] on link "new vehicle" at bounding box center [124, 341] width 50 height 13
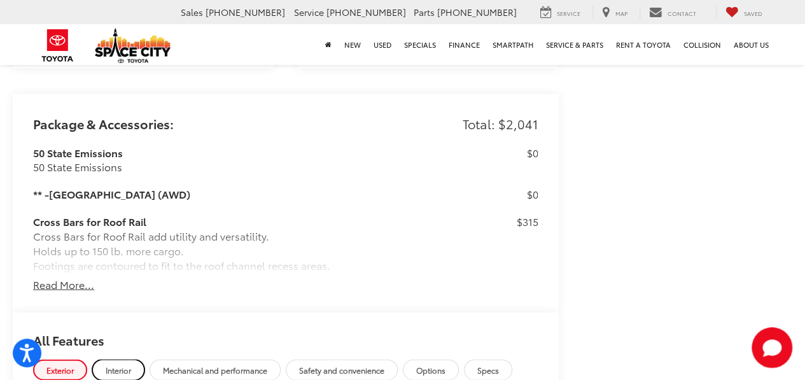
click at [116, 364] on span "Interior" at bounding box center [118, 369] width 25 height 11
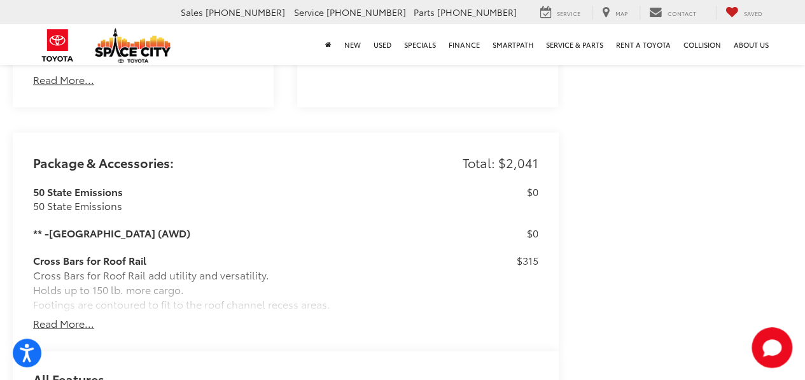
click at [74, 316] on button "Read More..." at bounding box center [63, 323] width 61 height 15
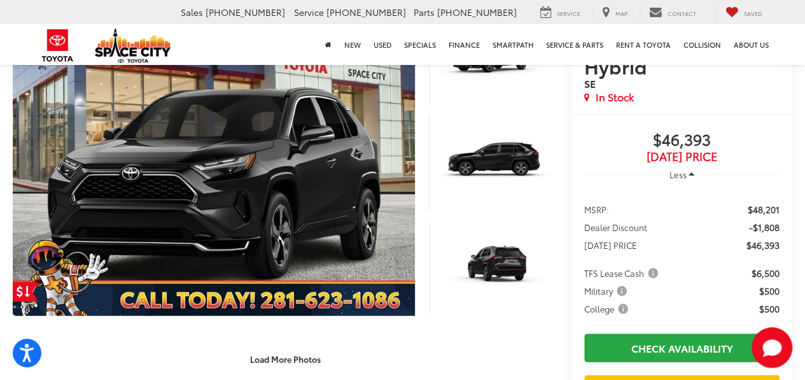
scroll to position [208, 0]
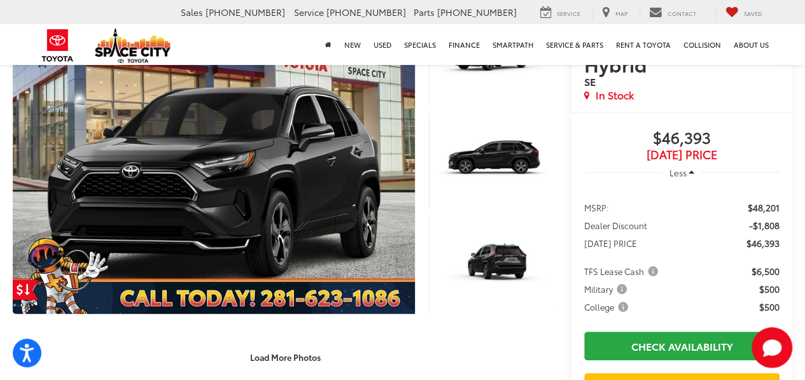
click at [644, 265] on span "TFS Lease Cash" at bounding box center [622, 271] width 76 height 13
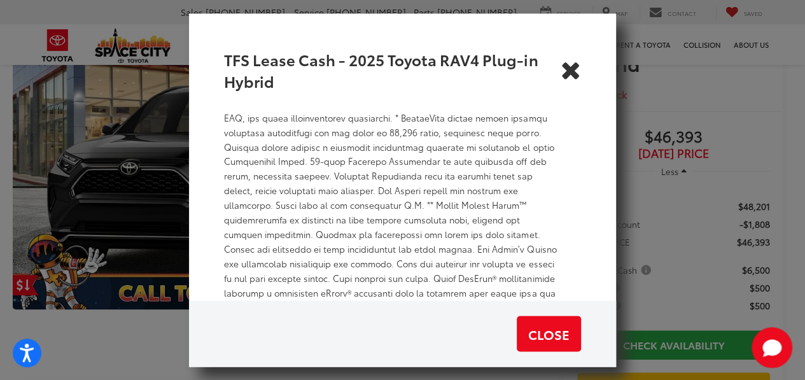
scroll to position [251, 0]
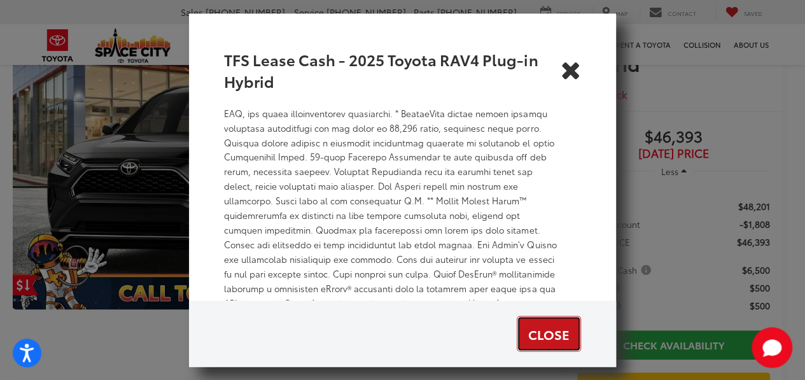
click at [567, 321] on button "Close" at bounding box center [548, 333] width 64 height 36
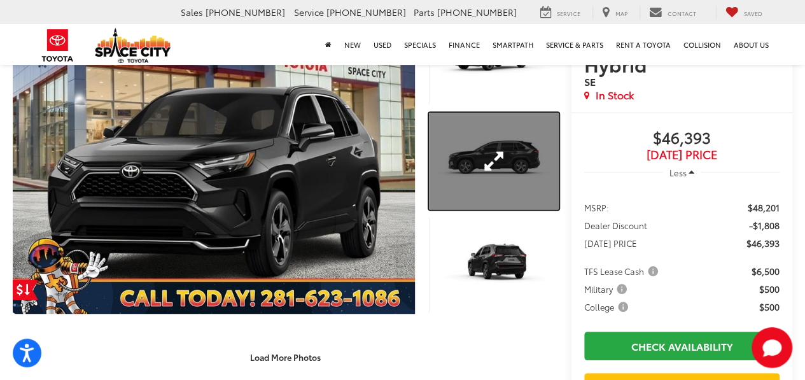
click at [502, 166] on link "Expand Photo 2" at bounding box center [494, 161] width 130 height 97
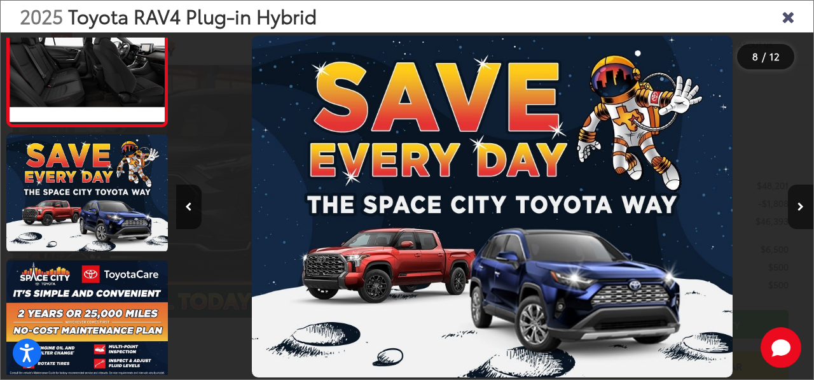
scroll to position [0, 5060]
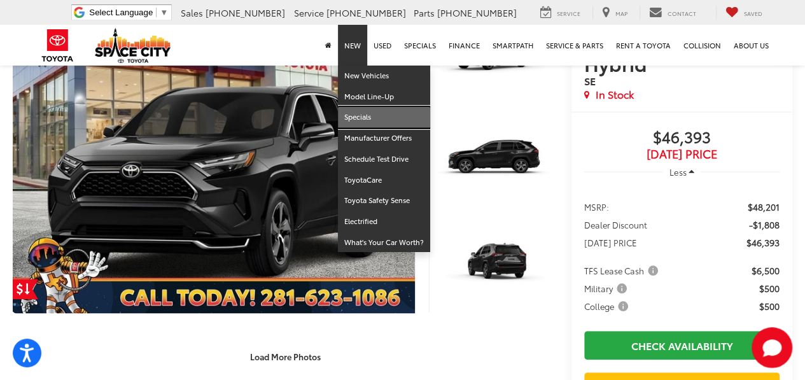
click at [368, 116] on link "Specials" at bounding box center [384, 117] width 92 height 21
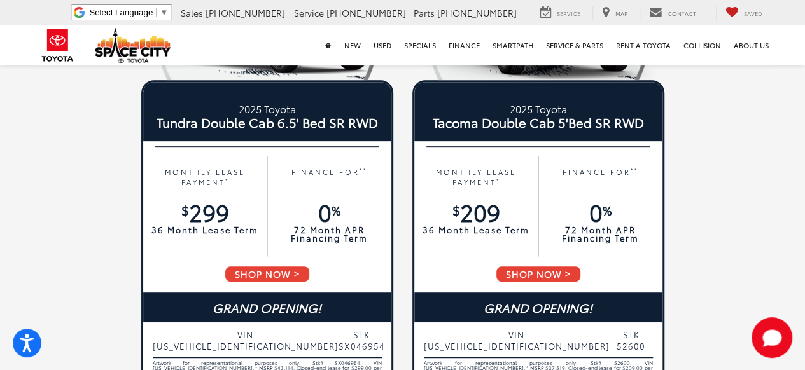
scroll to position [1888, 0]
